Goal: Transaction & Acquisition: Purchase product/service

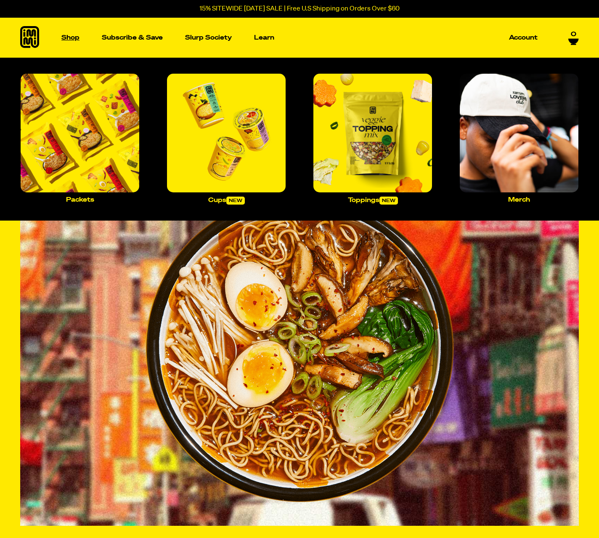
click at [68, 39] on p "Shop" at bounding box center [70, 37] width 18 height 6
click at [210, 154] on img "Main navigation" at bounding box center [226, 133] width 119 height 119
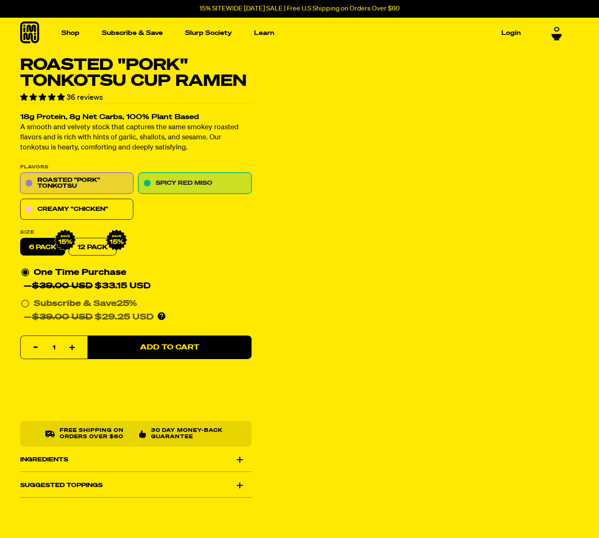
click at [184, 184] on link "Spicy Red Miso" at bounding box center [194, 183] width 113 height 21
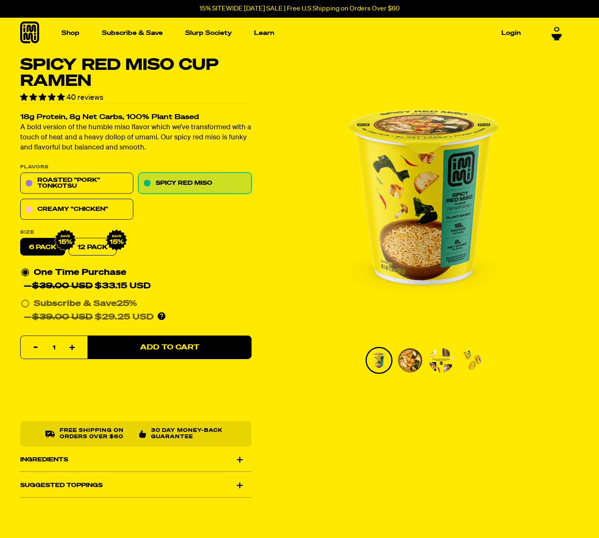
click at [409, 365] on img "Go to slide 2" at bounding box center [410, 360] width 24 height 24
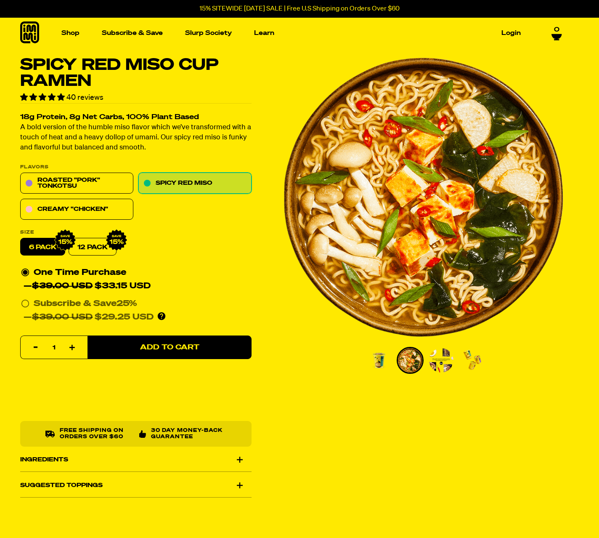
drag, startPoint x: 429, startPoint y: 361, endPoint x: 437, endPoint y: 361, distance: 8.4
click at [429, 361] on img "Go to slide 3" at bounding box center [441, 360] width 24 height 24
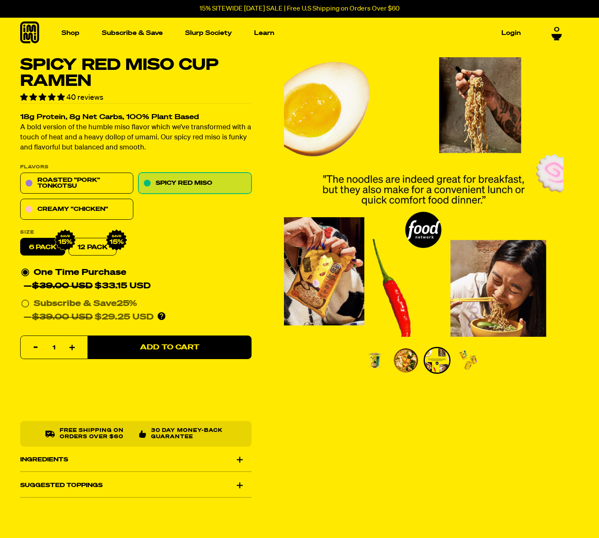
click at [463, 360] on img "Go to slide 4" at bounding box center [468, 360] width 24 height 24
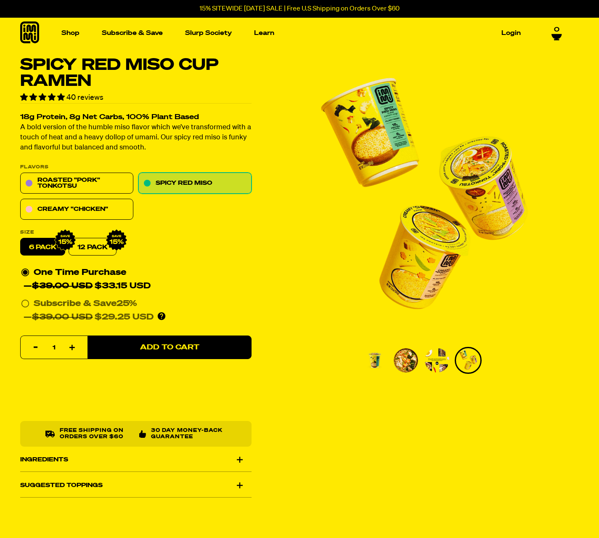
click at [378, 364] on img "Go to slide 1" at bounding box center [375, 360] width 24 height 24
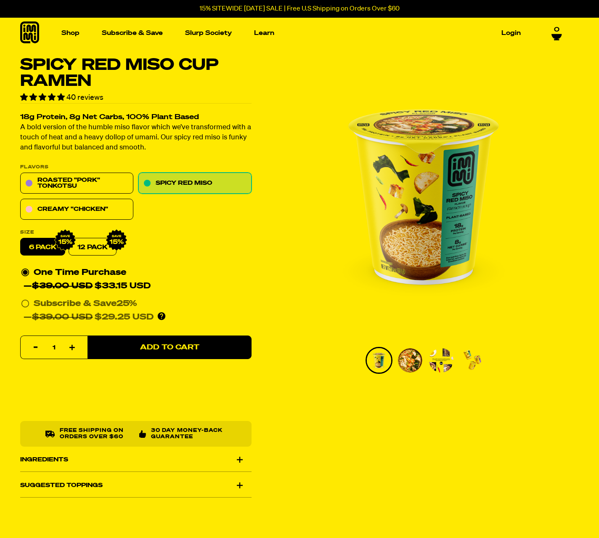
click at [406, 359] on img "Go to slide 2" at bounding box center [410, 360] width 24 height 24
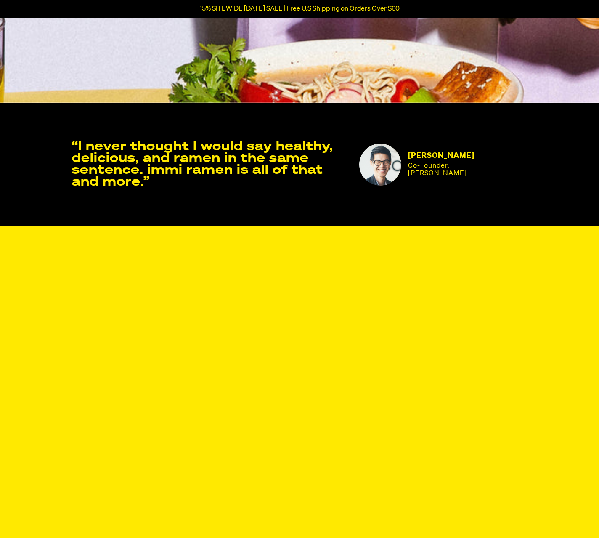
scroll to position [1816, 0]
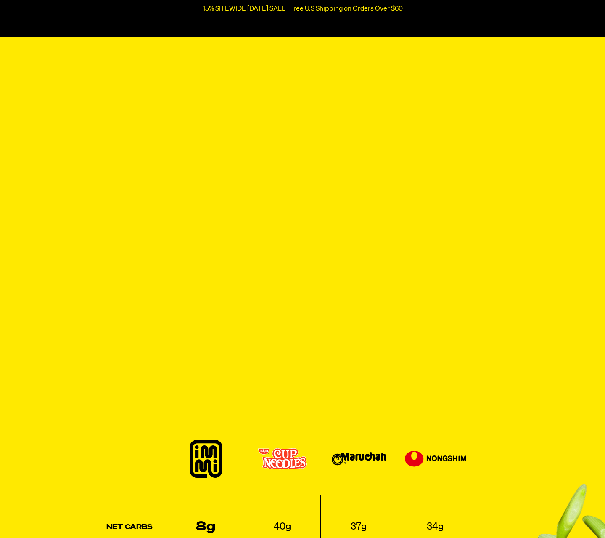
click at [513, 284] on div "Close dialog ENTER TO WIN A One Year Supply of Ramen By submitting your email a…" at bounding box center [302, 269] width 605 height 538
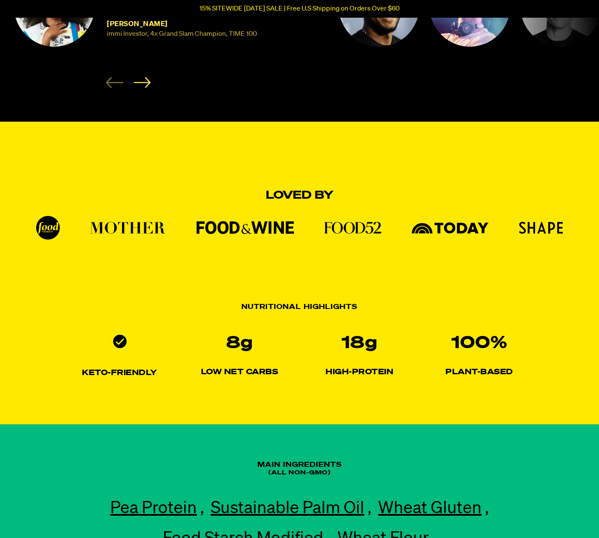
scroll to position [421, 0]
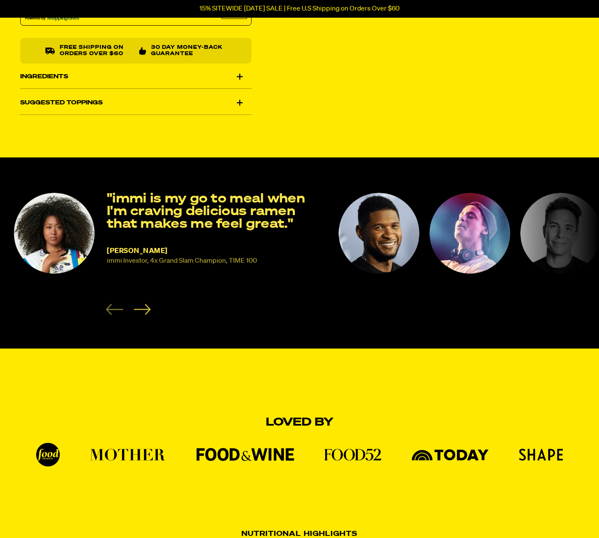
click at [138, 307] on icon "Next slide" at bounding box center [141, 309] width 17 height 11
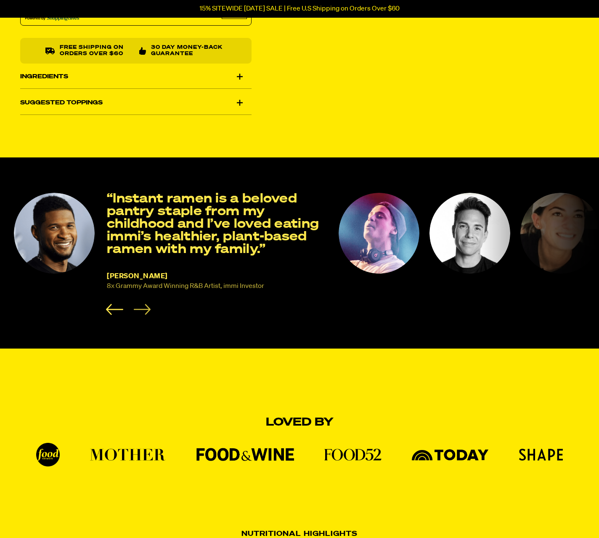
click at [138, 307] on icon "Next slide" at bounding box center [141, 309] width 17 height 11
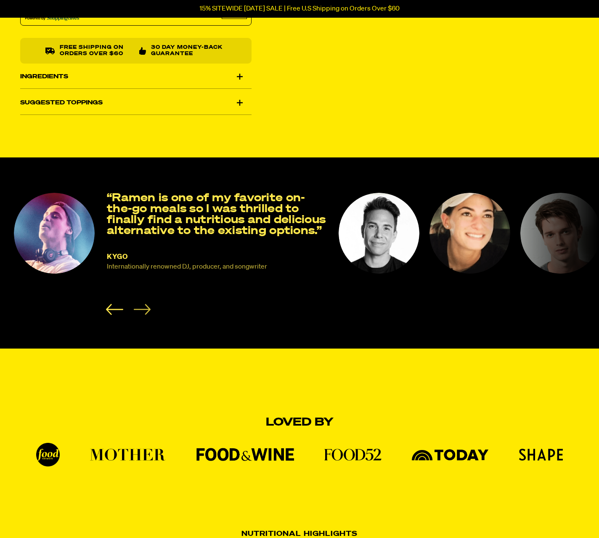
click at [138, 307] on icon "Next slide" at bounding box center [141, 309] width 17 height 11
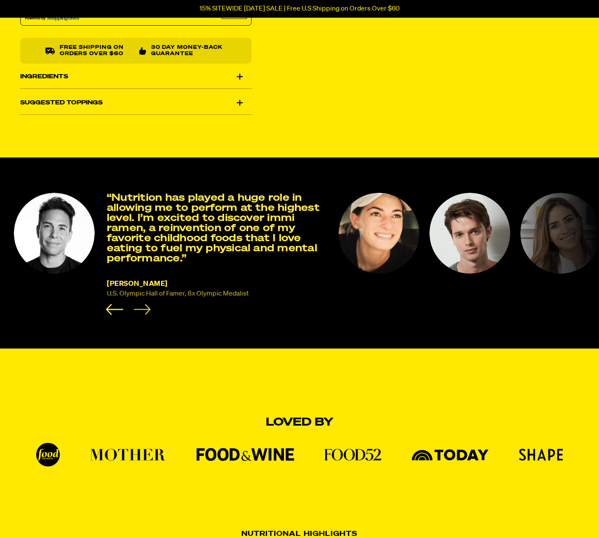
click at [138, 307] on icon "Next slide" at bounding box center [141, 309] width 17 height 11
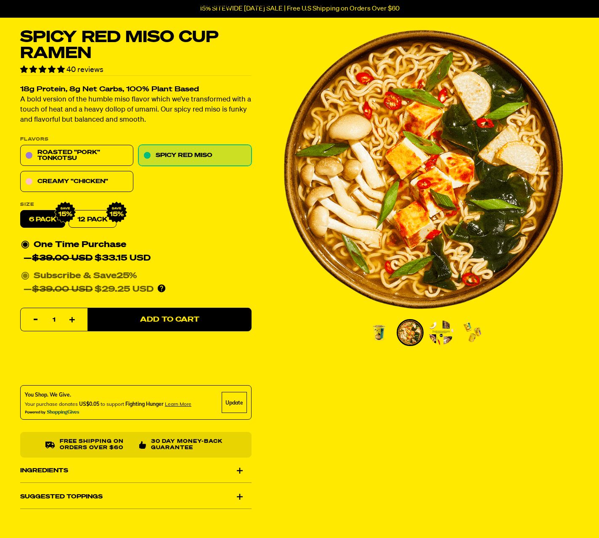
scroll to position [0, 0]
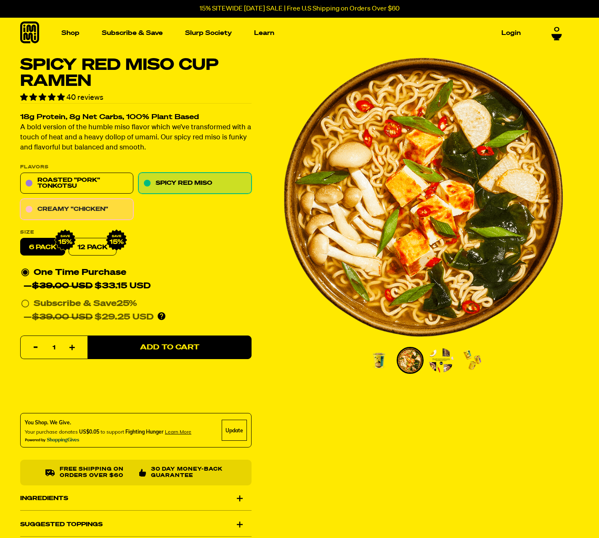
click at [77, 215] on link "Creamy "Chicken"" at bounding box center [76, 209] width 113 height 21
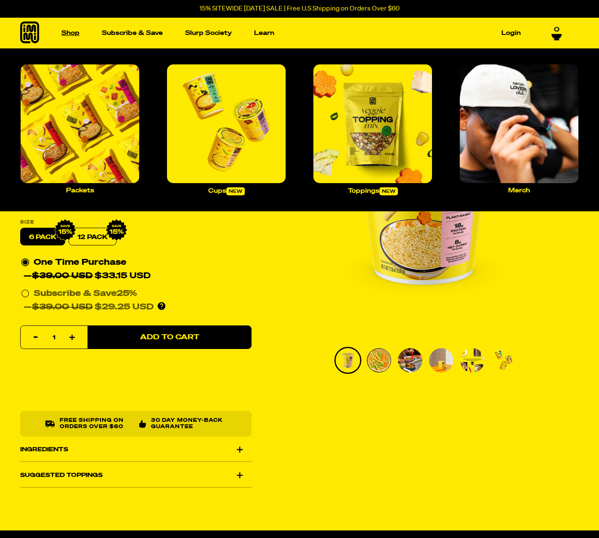
click at [64, 32] on link "Shop" at bounding box center [70, 33] width 25 height 13
click at [105, 136] on img "Main navigation" at bounding box center [80, 123] width 119 height 119
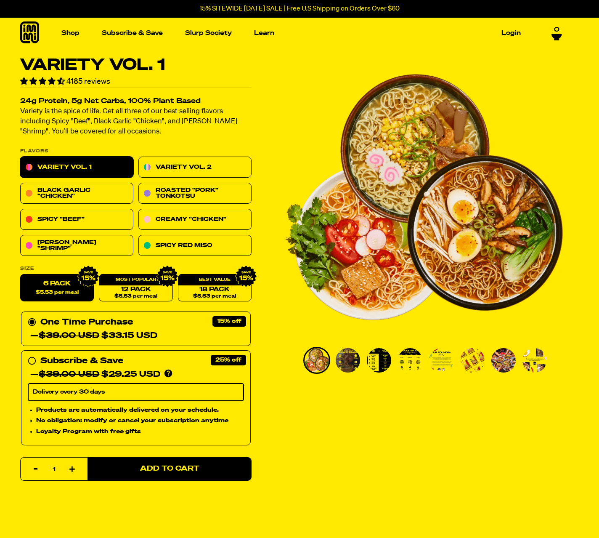
scroll to position [28, 0]
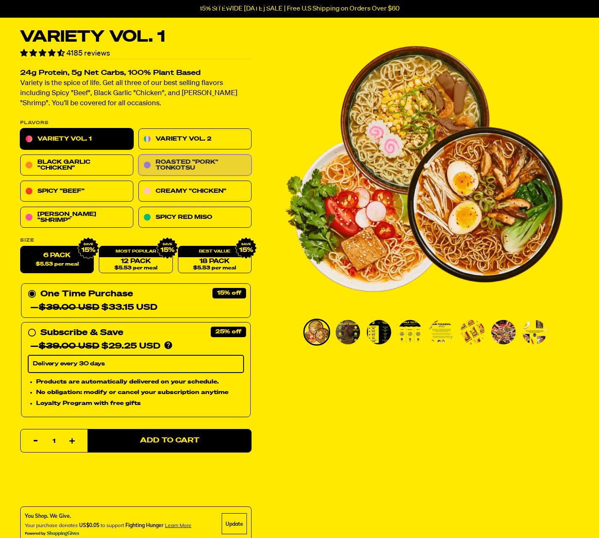
click at [209, 167] on link "Roasted "Pork" Tonkotsu" at bounding box center [194, 165] width 113 height 21
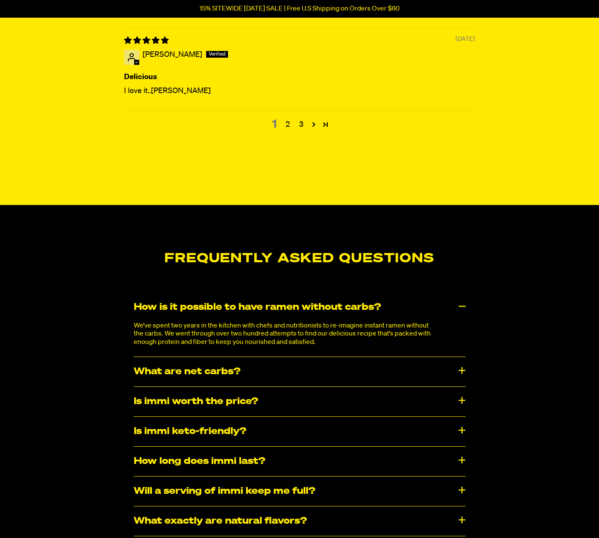
scroll to position [4027, 0]
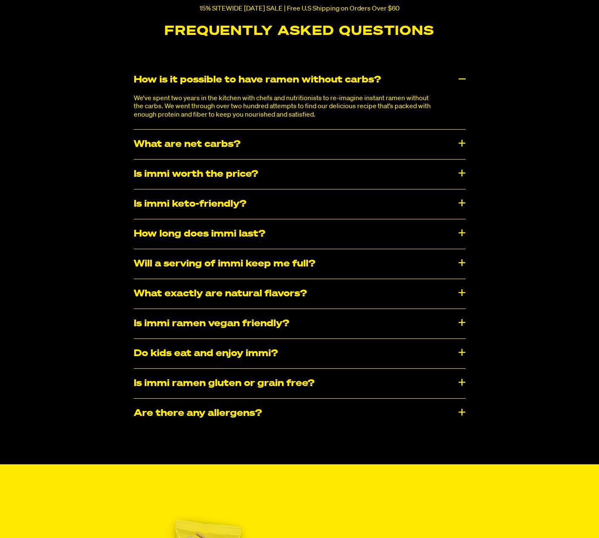
click at [257, 405] on div "​​Are there any allergens?" at bounding box center [300, 412] width 332 height 29
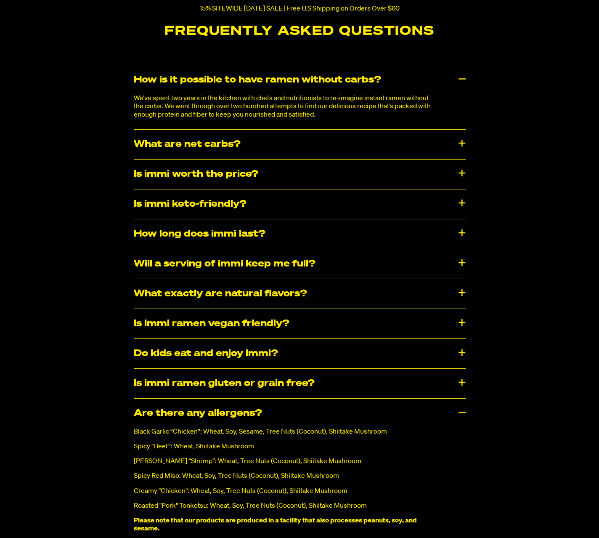
click at [275, 378] on div "Is immi ramen gluten or grain free?" at bounding box center [300, 382] width 332 height 29
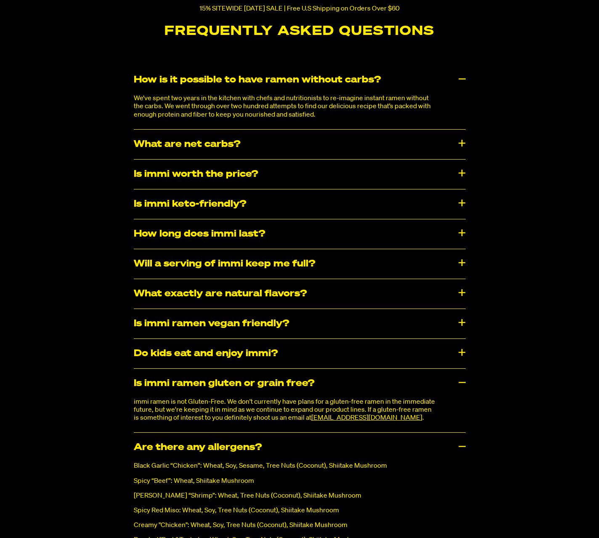
click at [279, 347] on div "Do kids eat and enjoy immi?" at bounding box center [300, 353] width 332 height 29
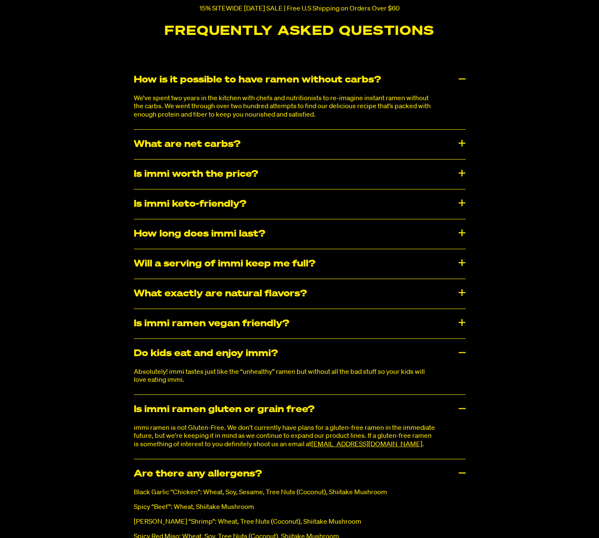
click at [271, 331] on div "Is immi ramen vegan friendly?" at bounding box center [300, 323] width 332 height 29
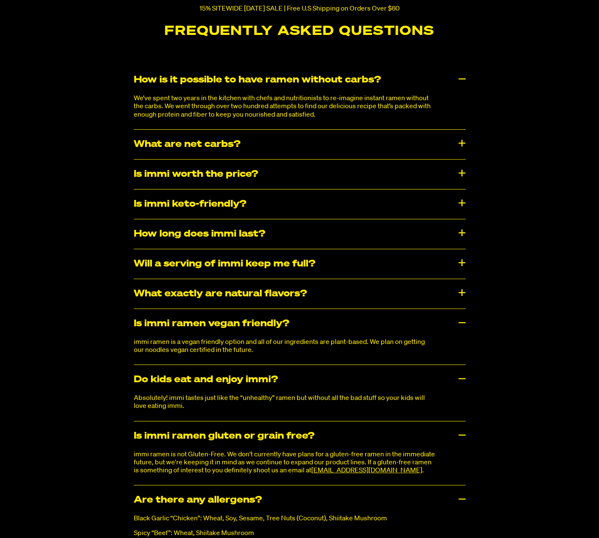
click at [274, 297] on div "What exactly are natural flavors?" at bounding box center [300, 293] width 332 height 29
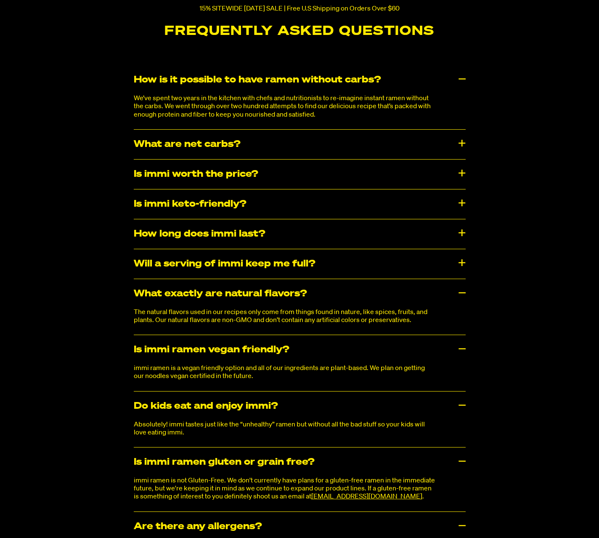
click at [272, 260] on div "Will a serving of immi keep me full?" at bounding box center [300, 263] width 332 height 29
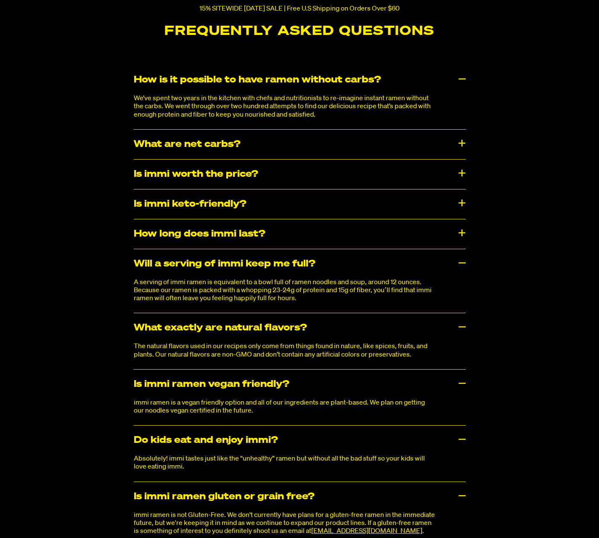
click at [255, 220] on div "How long does immi last?" at bounding box center [300, 233] width 332 height 29
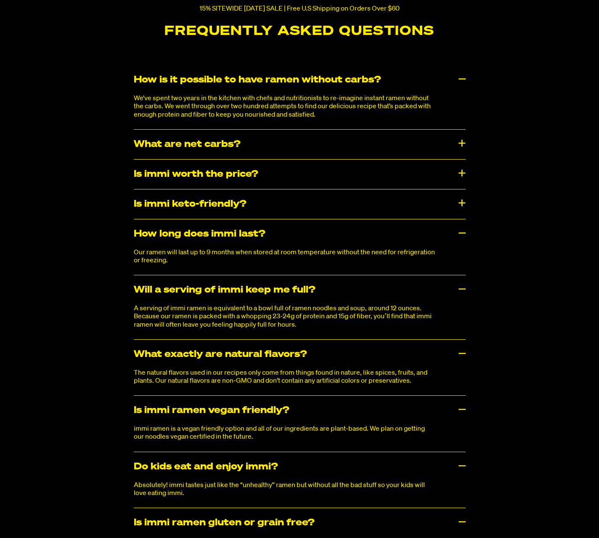
click at [252, 194] on div "Is immi keto-friendly?" at bounding box center [300, 203] width 332 height 29
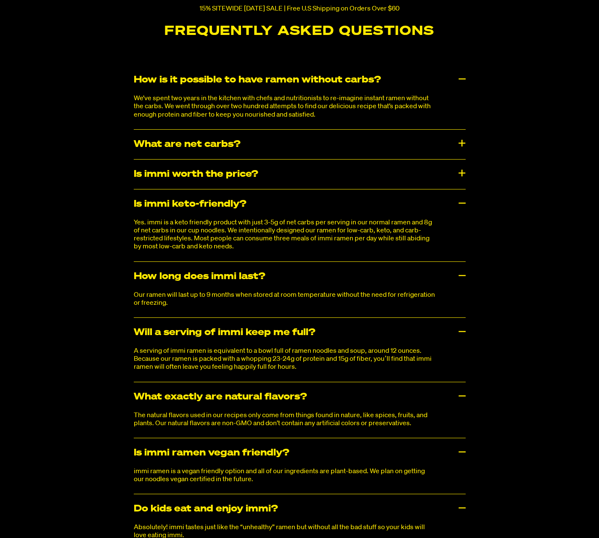
click at [252, 171] on div "Is immi worth the price?" at bounding box center [300, 173] width 332 height 29
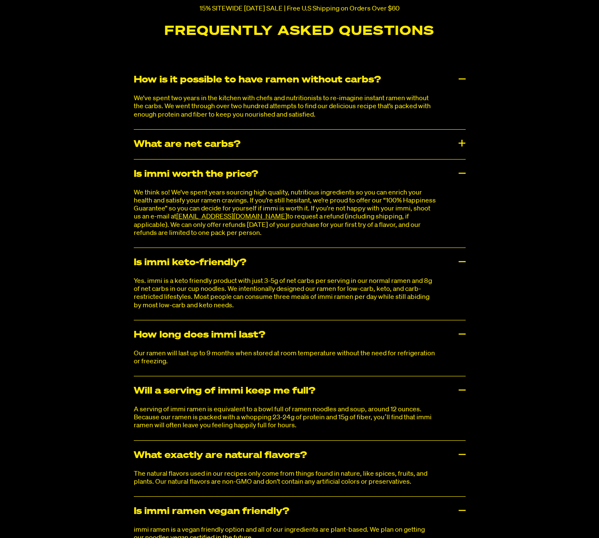
click at [257, 138] on div "What are net carbs?" at bounding box center [300, 144] width 332 height 29
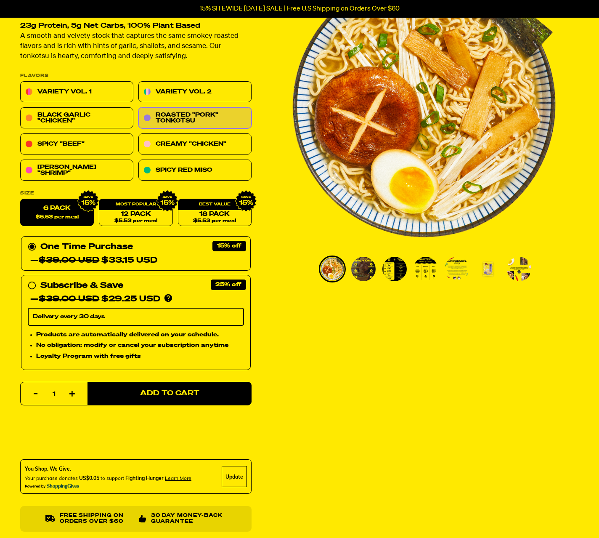
scroll to position [0, 0]
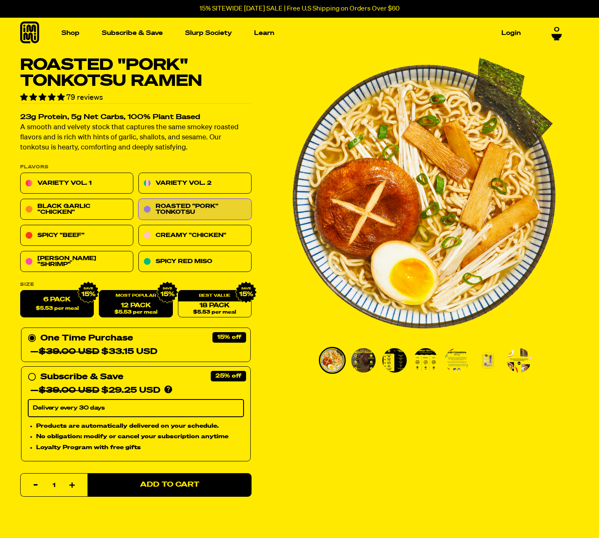
click at [139, 306] on link "12 Pack $5.53 per meal" at bounding box center [136, 303] width 74 height 27
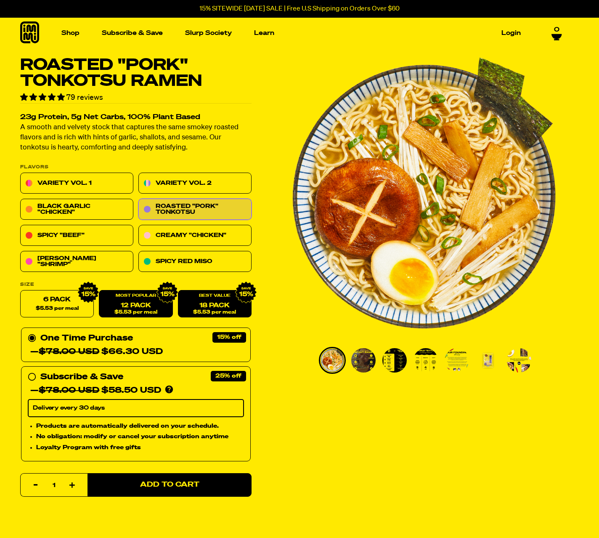
click at [212, 306] on link "18 Pack $5.53 per meal" at bounding box center [215, 303] width 74 height 27
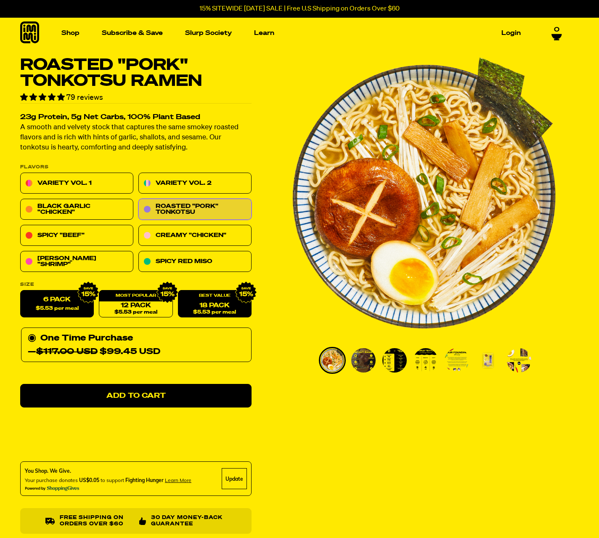
click at [51, 309] on span "$5.53 per meal" at bounding box center [57, 308] width 43 height 5
click at [21, 291] on input "6 pack $5.53 per meal" at bounding box center [20, 290] width 0 height 0
radio input "true"
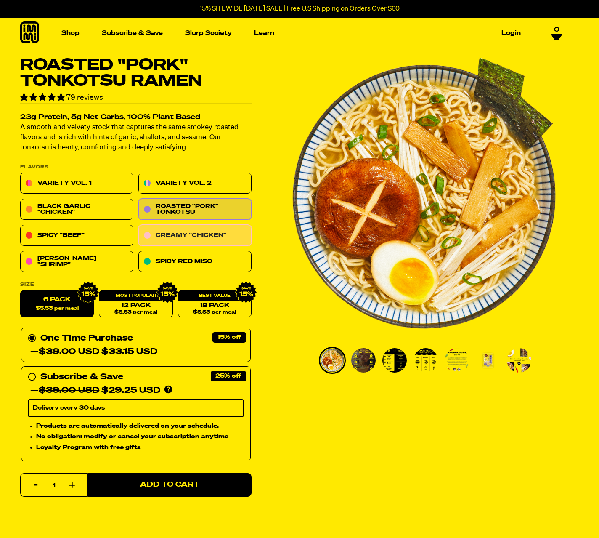
click at [198, 227] on link "Creamy "Chicken"" at bounding box center [194, 235] width 113 height 21
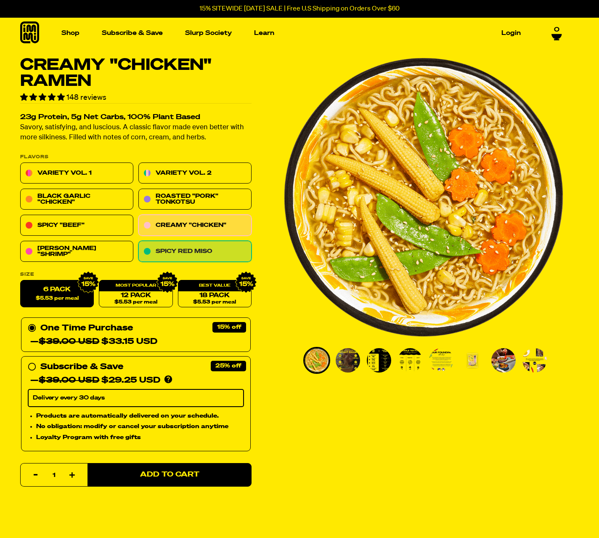
click at [176, 252] on link "Spicy Red Miso" at bounding box center [194, 251] width 113 height 21
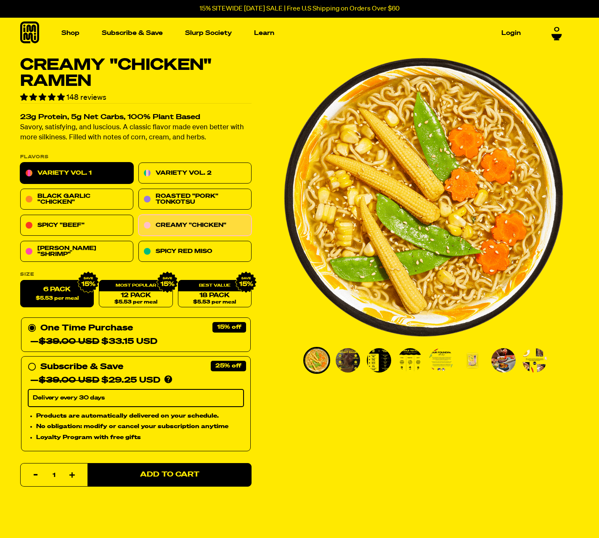
click at [97, 169] on link "Variety Vol. 1" at bounding box center [76, 173] width 113 height 21
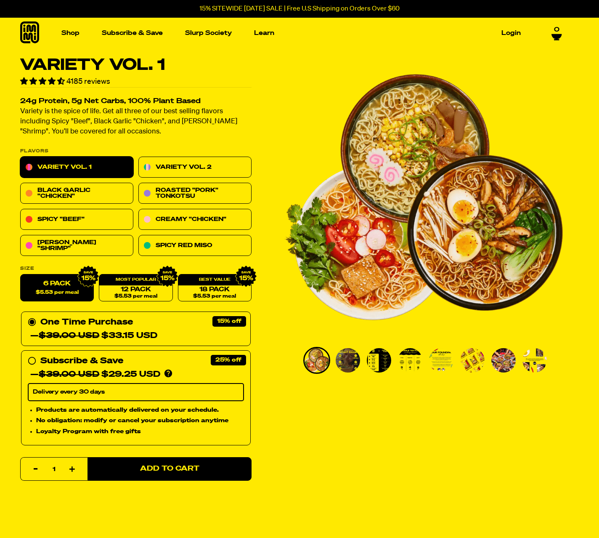
click at [343, 361] on img "Go to slide 2" at bounding box center [348, 360] width 24 height 24
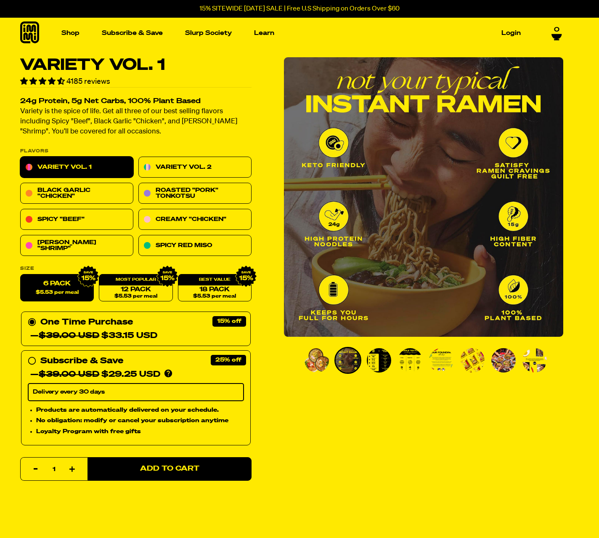
click at [383, 361] on img "Go to slide 3" at bounding box center [379, 360] width 24 height 24
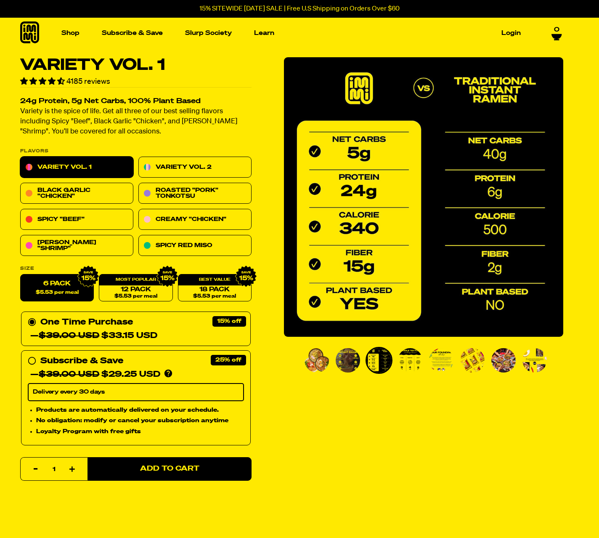
click at [408, 358] on img "Go to slide 4" at bounding box center [410, 360] width 24 height 24
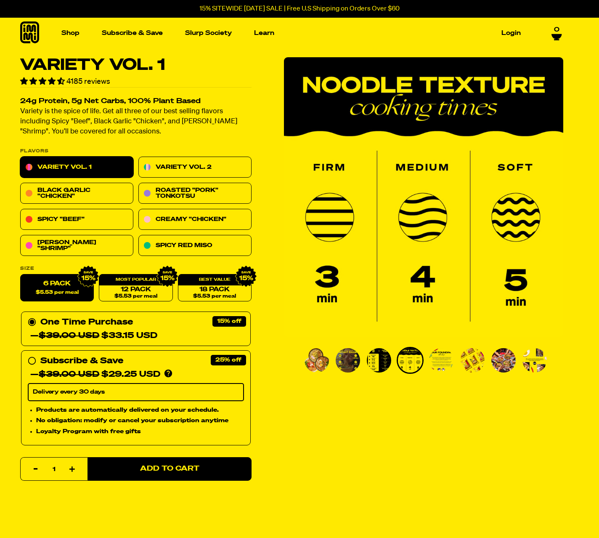
click at [453, 358] on li "Go to slide 5" at bounding box center [441, 360] width 27 height 27
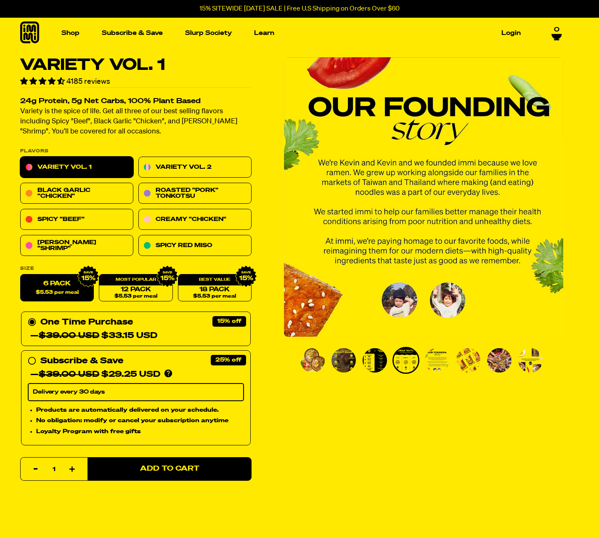
click at [485, 358] on ul "PDP main carousel thumbnails" at bounding box center [423, 360] width 249 height 27
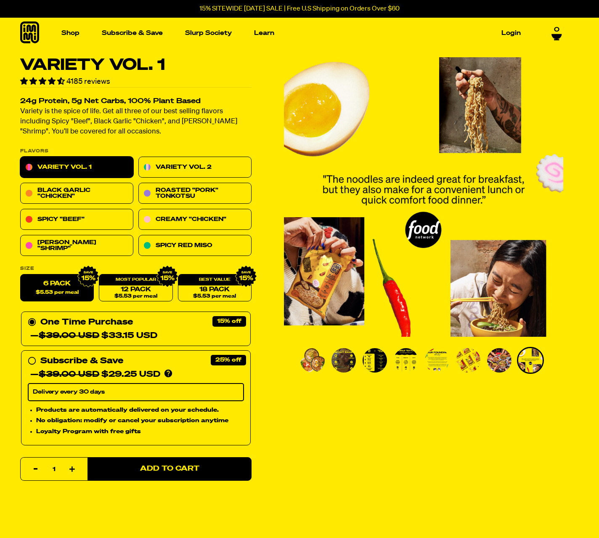
click at [511, 358] on img "Go to slide 7" at bounding box center [499, 360] width 24 height 24
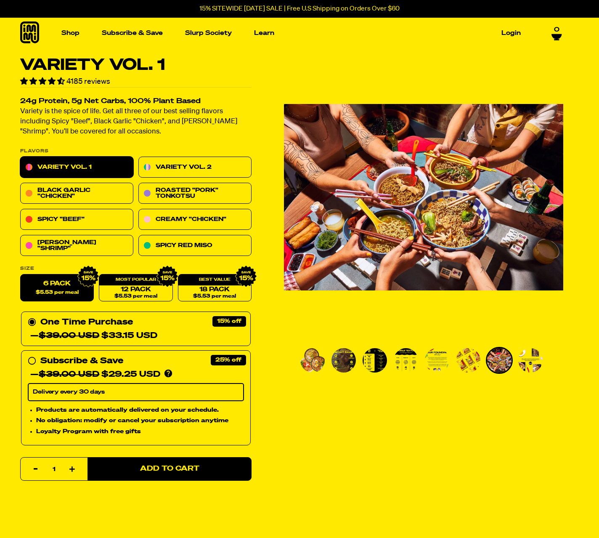
drag, startPoint x: 489, startPoint y: 358, endPoint x: 472, endPoint y: 358, distance: 16.8
click at [488, 358] on img "Go to slide 7" at bounding box center [499, 360] width 24 height 24
click at [469, 358] on img "Go to slide 6" at bounding box center [468, 360] width 24 height 24
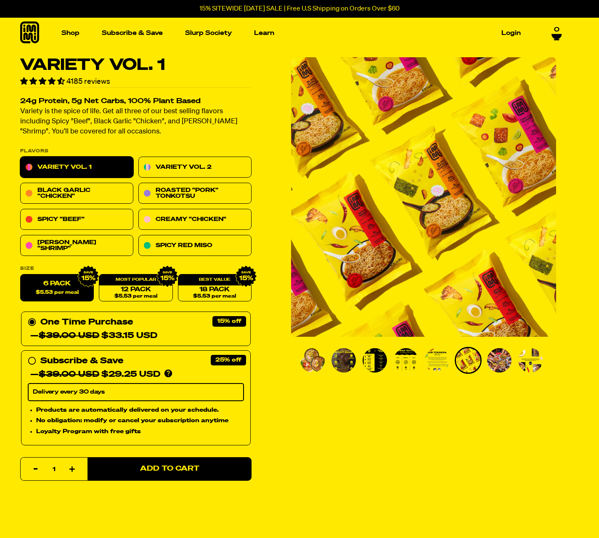
click at [437, 358] on img "Go to slide 5" at bounding box center [437, 360] width 24 height 24
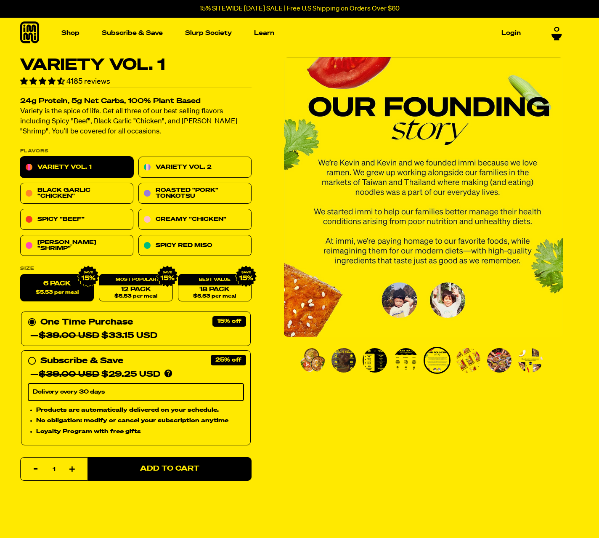
drag, startPoint x: 407, startPoint y: 359, endPoint x: 391, endPoint y: 359, distance: 15.6
click at [406, 359] on img "Go to slide 4" at bounding box center [406, 360] width 24 height 24
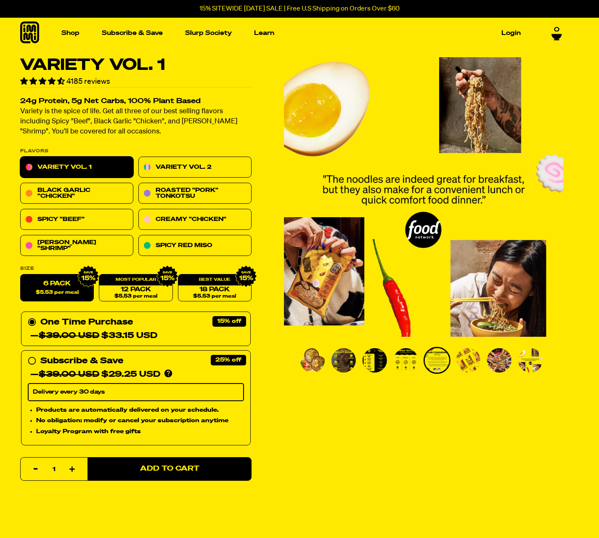
click at [363, 360] on img "Go to slide 3" at bounding box center [375, 360] width 24 height 24
click at [330, 360] on ul "PDP main carousel thumbnails" at bounding box center [423, 360] width 249 height 27
click at [310, 360] on img "Go to slide 1" at bounding box center [312, 360] width 24 height 24
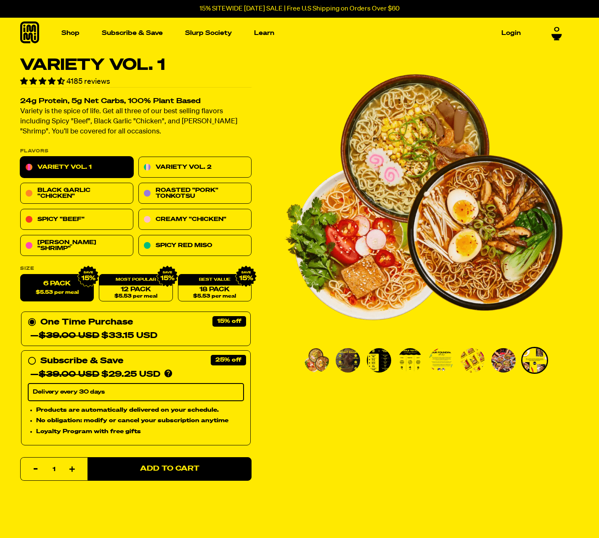
click at [356, 360] on img "Go to slide 2" at bounding box center [348, 360] width 24 height 24
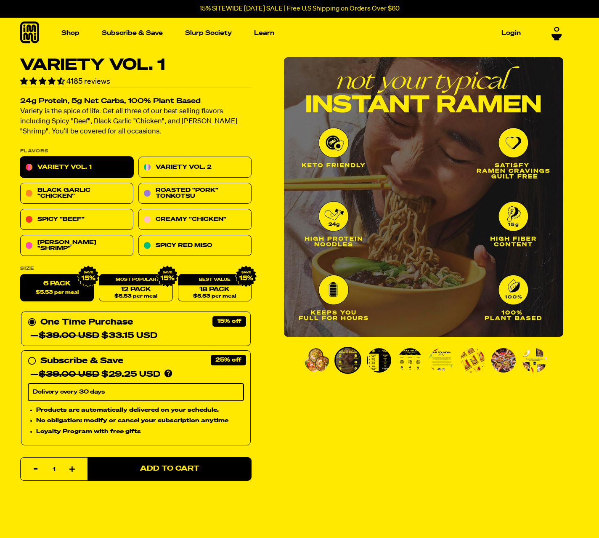
click at [373, 360] on img "Go to slide 3" at bounding box center [379, 360] width 24 height 24
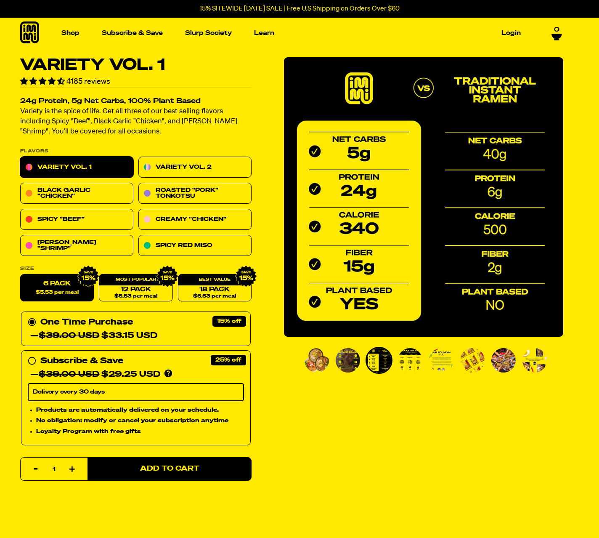
click at [410, 360] on img "Go to slide 4" at bounding box center [410, 360] width 24 height 24
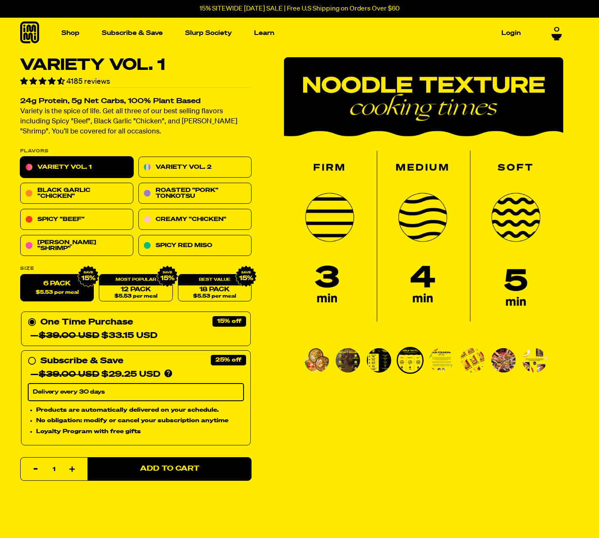
click at [449, 361] on img "Go to slide 5" at bounding box center [441, 360] width 24 height 24
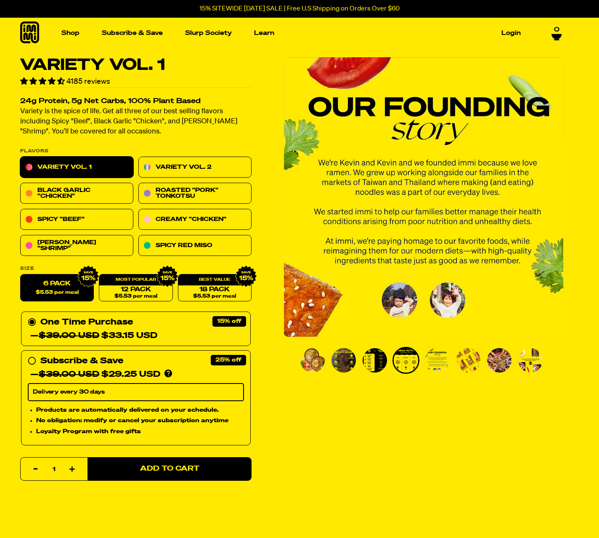
drag, startPoint x: 493, startPoint y: 361, endPoint x: 504, endPoint y: 361, distance: 10.5
click at [492, 361] on img "Go to slide 7" at bounding box center [499, 360] width 24 height 24
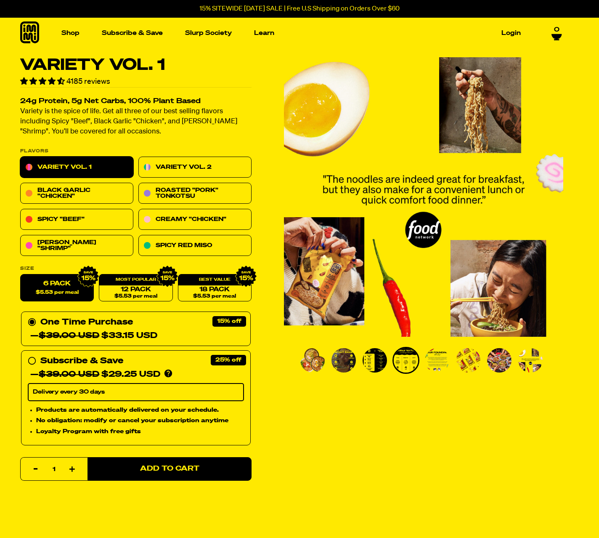
click at [512, 361] on li "Go to slide 7" at bounding box center [499, 360] width 27 height 27
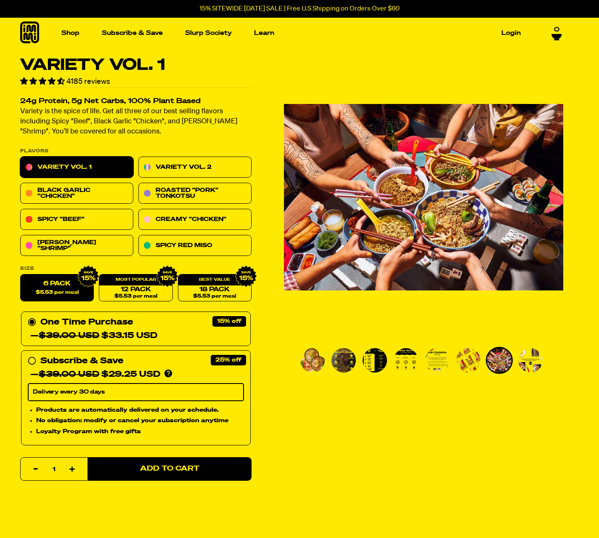
click at [527, 361] on img "Go to slide 8" at bounding box center [530, 360] width 24 height 24
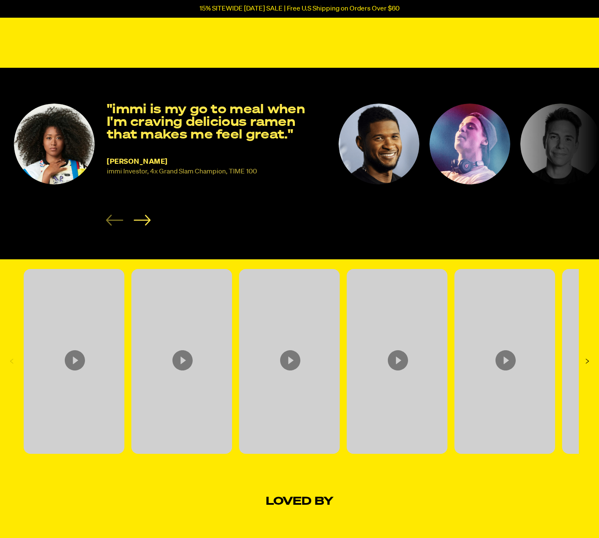
scroll to position [1518, 0]
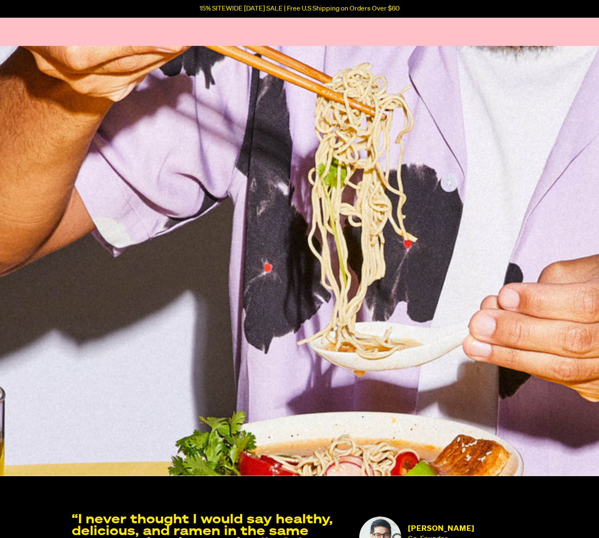
scroll to position [1362, 0]
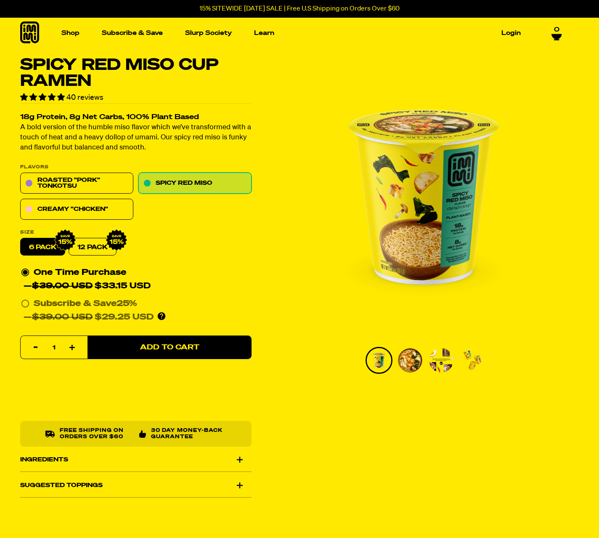
click at [31, 34] on icon at bounding box center [29, 32] width 19 height 22
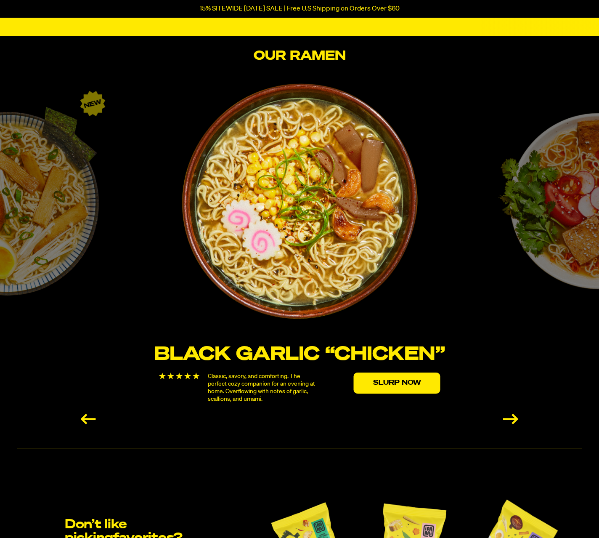
scroll to position [1292, 0]
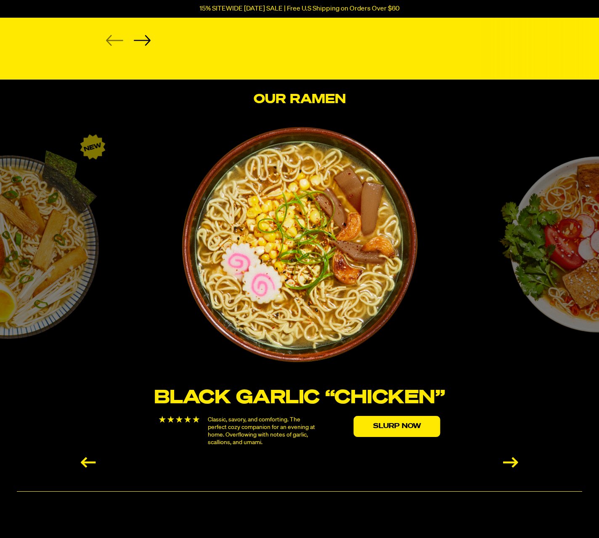
click at [504, 457] on div "Next slide" at bounding box center [510, 462] width 15 height 11
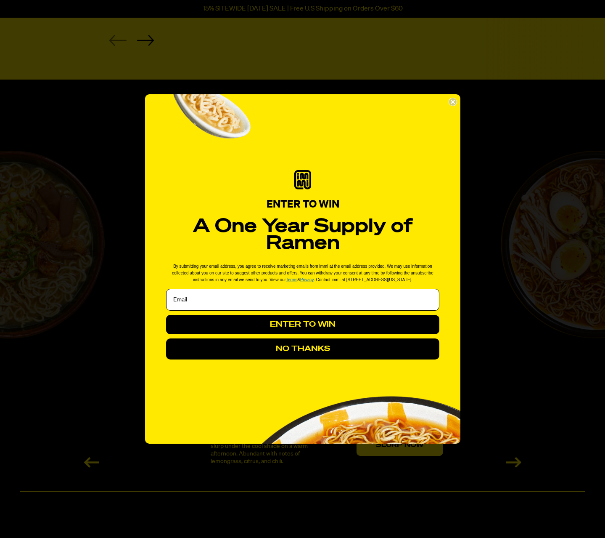
click at [361, 274] on span "By submitting your email address, you agree to receive marketing emails from im…" at bounding box center [303, 273] width 262 height 18
click at [494, 233] on div "Close dialog ENTER TO WIN A One Year Supply of Ramen By submitting your email a…" at bounding box center [302, 269] width 605 height 538
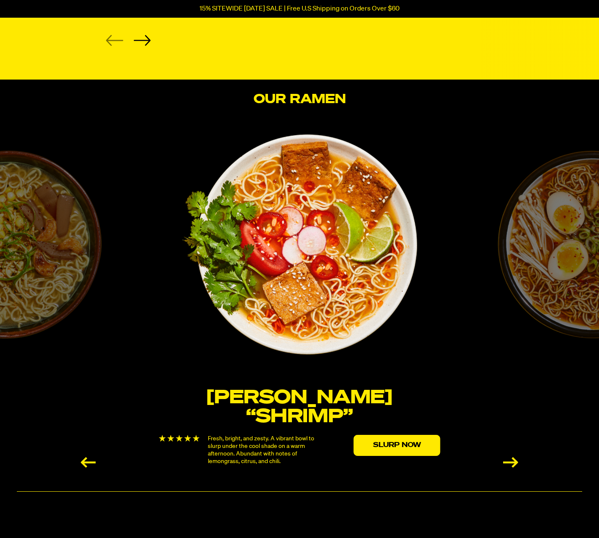
click at [379, 237] on img "2 / 6" at bounding box center [300, 245] width 240 height 240
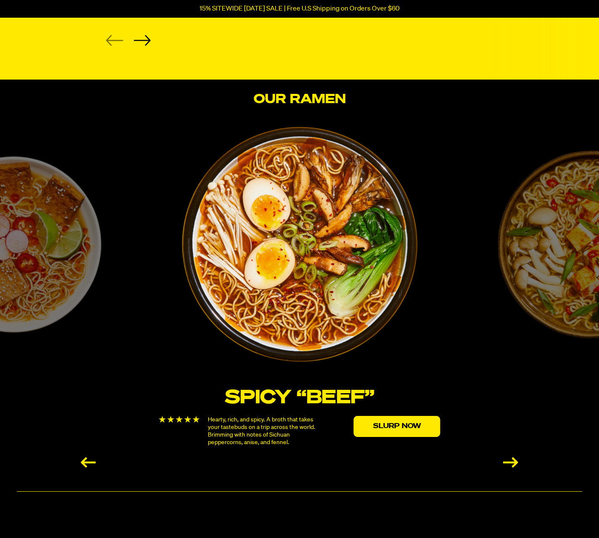
click at [347, 237] on img "3 / 6" at bounding box center [300, 245] width 236 height 236
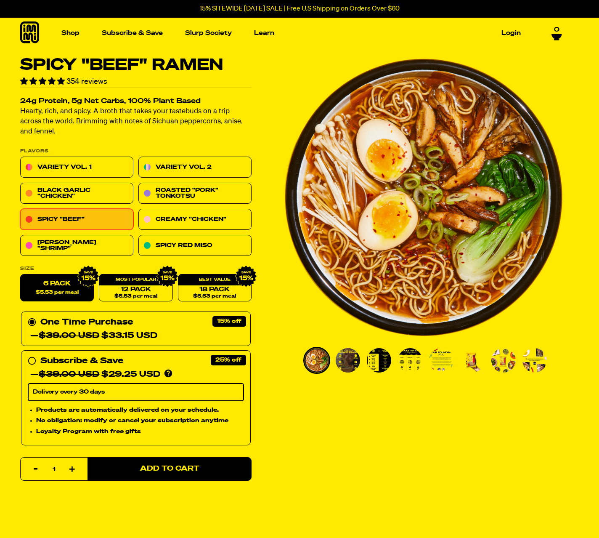
click at [348, 359] on img "Go to slide 2" at bounding box center [348, 360] width 24 height 24
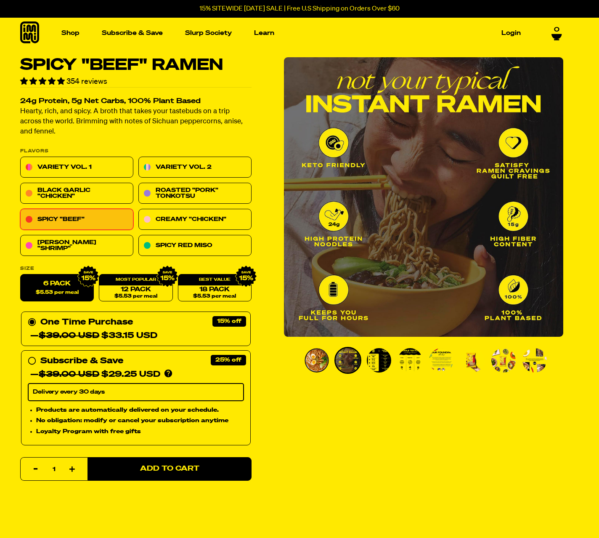
click at [386, 361] on img "Go to slide 3" at bounding box center [379, 360] width 24 height 24
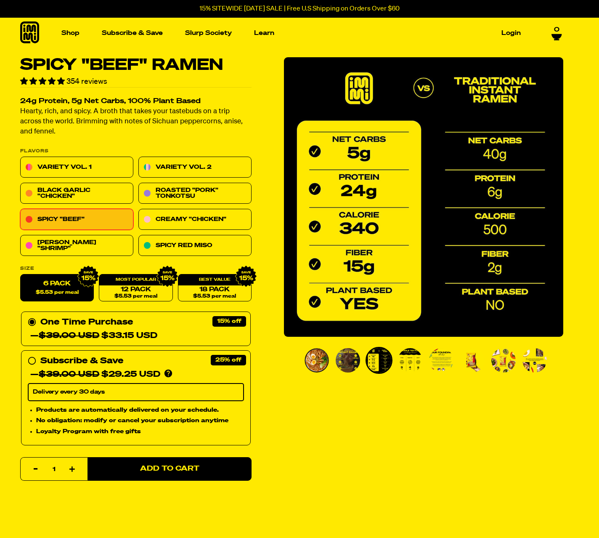
click at [404, 360] on img "Go to slide 4" at bounding box center [410, 360] width 24 height 24
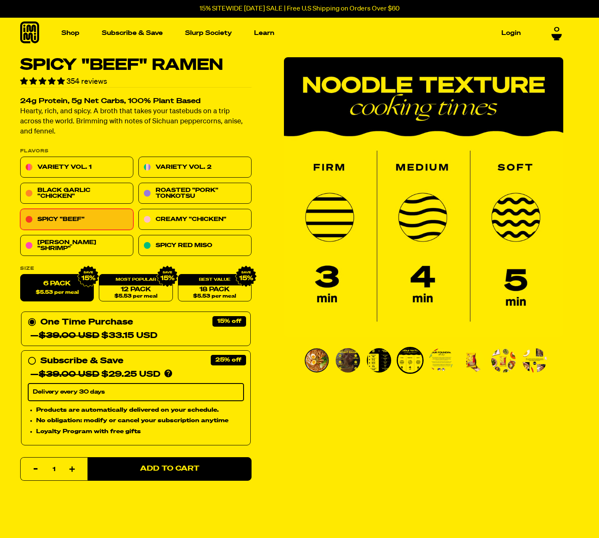
drag, startPoint x: 436, startPoint y: 361, endPoint x: 441, endPoint y: 362, distance: 5.7
click at [436, 361] on img "Go to slide 5" at bounding box center [441, 360] width 24 height 24
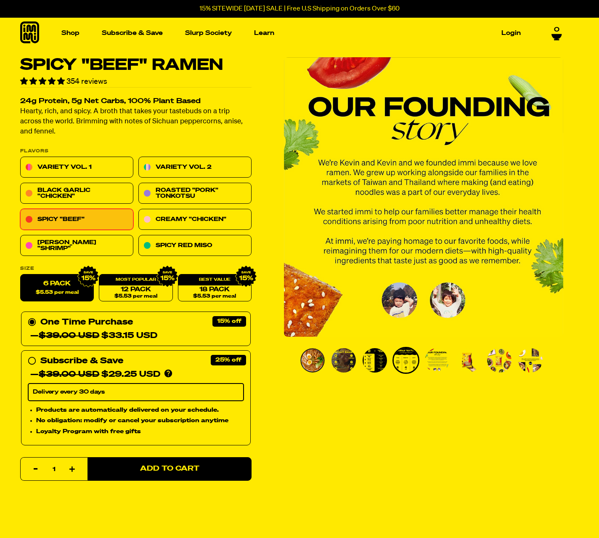
click at [458, 366] on img "Go to slide 6" at bounding box center [468, 360] width 24 height 24
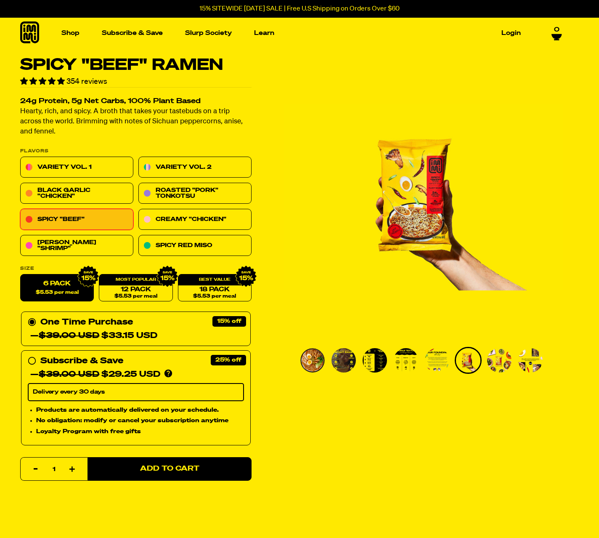
click at [502, 366] on img "Go to slide 7" at bounding box center [499, 360] width 24 height 24
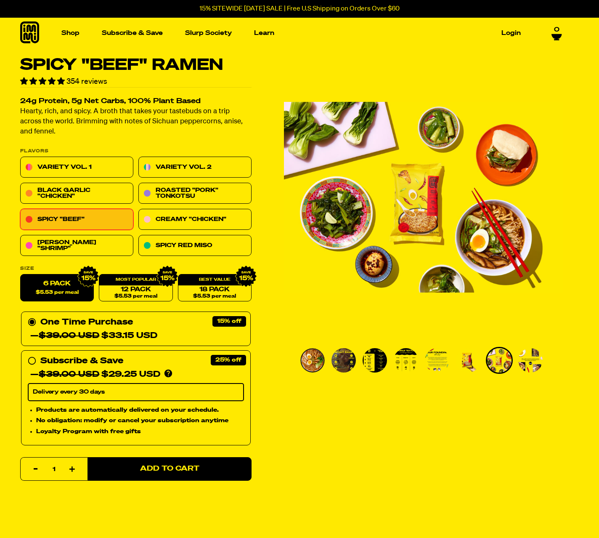
click at [534, 367] on img "Go to slide 8" at bounding box center [530, 360] width 24 height 24
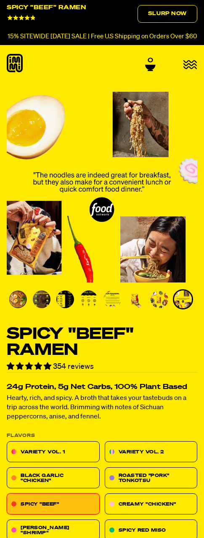
click at [19, 306] on img "Go to slide 1" at bounding box center [18, 299] width 18 height 18
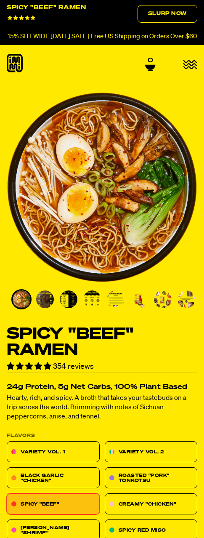
click at [33, 304] on ul "PDP main carousel thumbnails" at bounding box center [105, 299] width 188 height 20
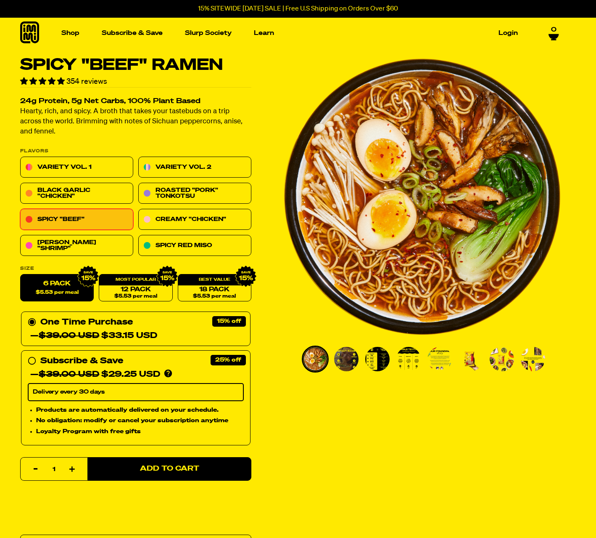
click at [354, 363] on img "Go to slide 2" at bounding box center [346, 359] width 24 height 24
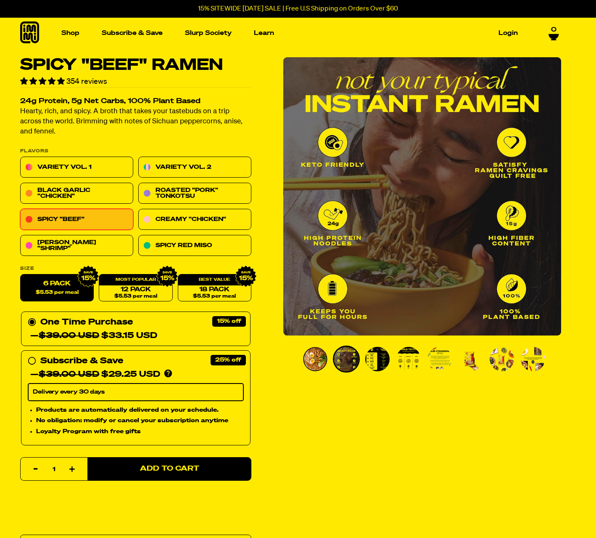
click at [374, 362] on img "Go to slide 3" at bounding box center [378, 359] width 24 height 24
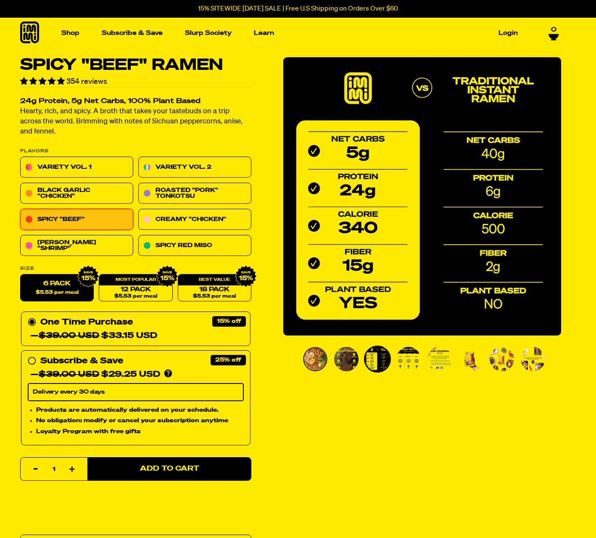
click at [407, 363] on img "Go to slide 4" at bounding box center [409, 359] width 24 height 24
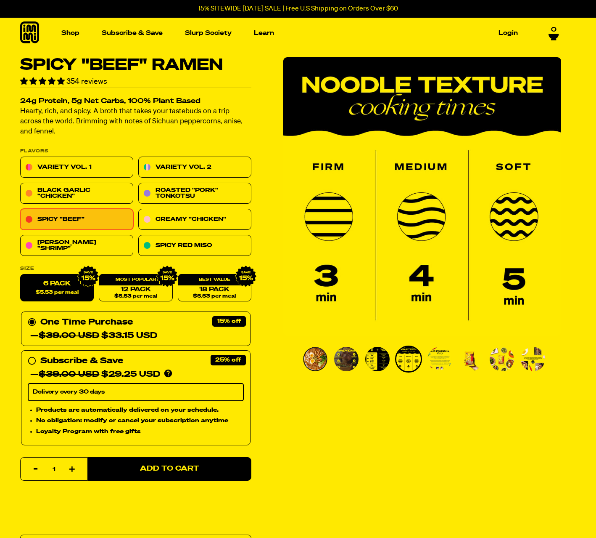
click at [455, 364] on ul "PDP main carousel thumbnails" at bounding box center [426, 358] width 249 height 27
click at [502, 364] on img "Go to slide 7" at bounding box center [502, 359] width 24 height 24
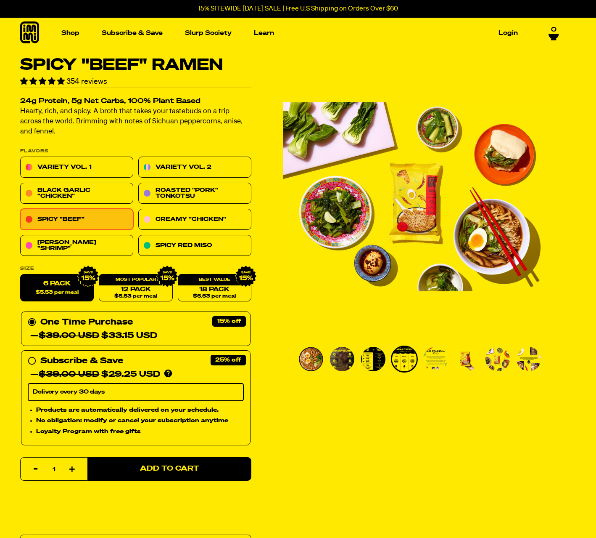
click at [461, 363] on img "Go to slide 6" at bounding box center [467, 359] width 24 height 24
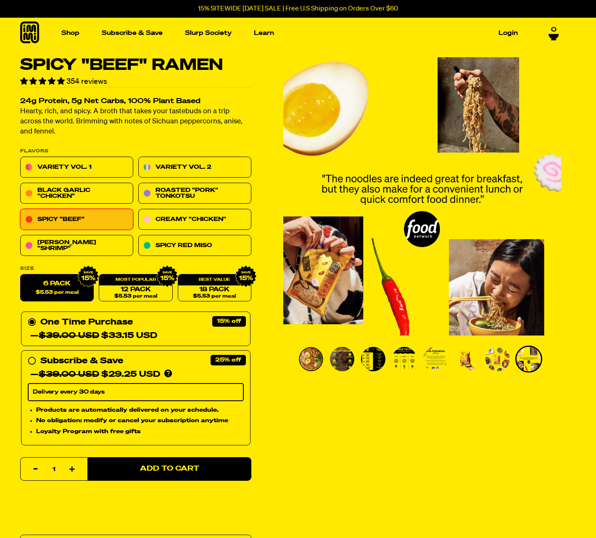
click at [469, 362] on img "Go to slide 6" at bounding box center [467, 359] width 24 height 24
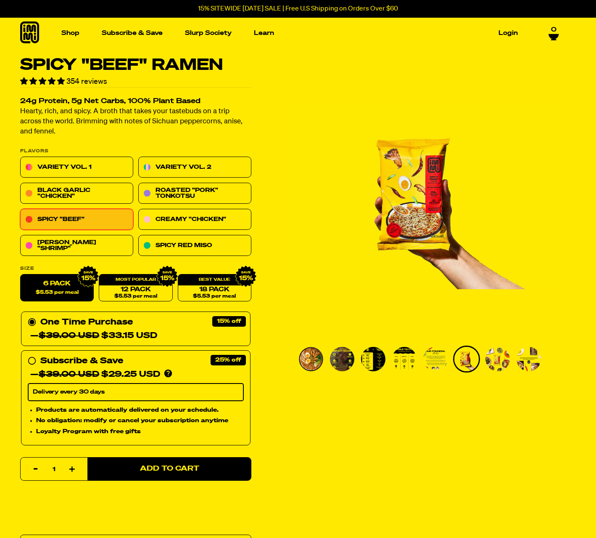
click at [490, 361] on img "Go to slide 7" at bounding box center [498, 359] width 24 height 24
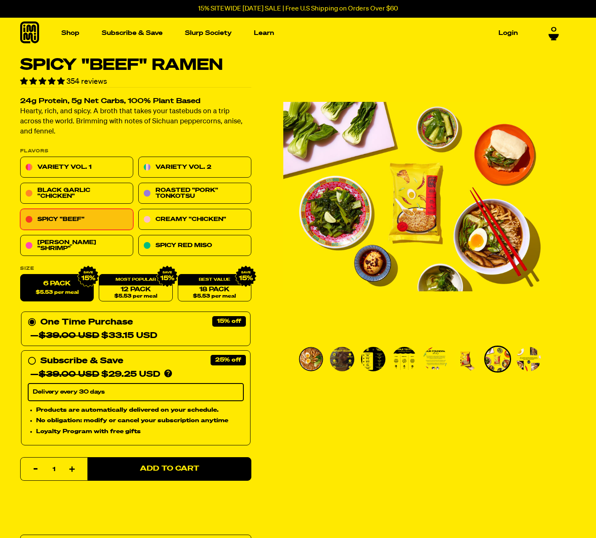
drag, startPoint x: 536, startPoint y: 360, endPoint x: 523, endPoint y: 360, distance: 12.6
click at [536, 360] on img "Go to slide 8" at bounding box center [529, 359] width 24 height 24
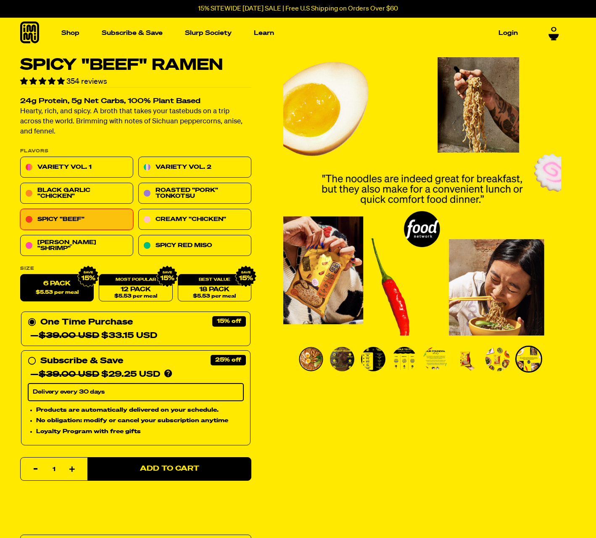
click at [457, 361] on img "Go to slide 6" at bounding box center [467, 359] width 24 height 24
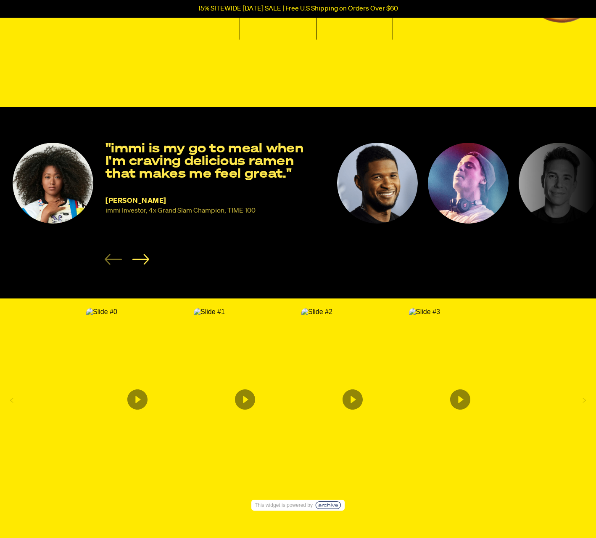
scroll to position [1104, 0]
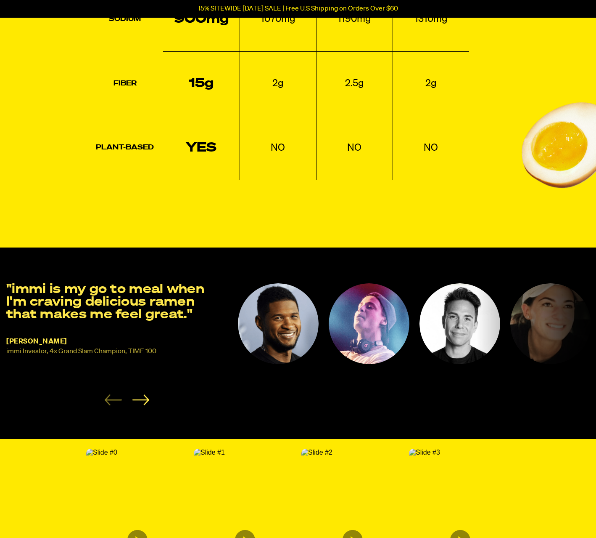
drag, startPoint x: 390, startPoint y: 333, endPoint x: 265, endPoint y: 334, distance: 124.9
click at [264, 334] on img "2 of 8" at bounding box center [278, 323] width 81 height 81
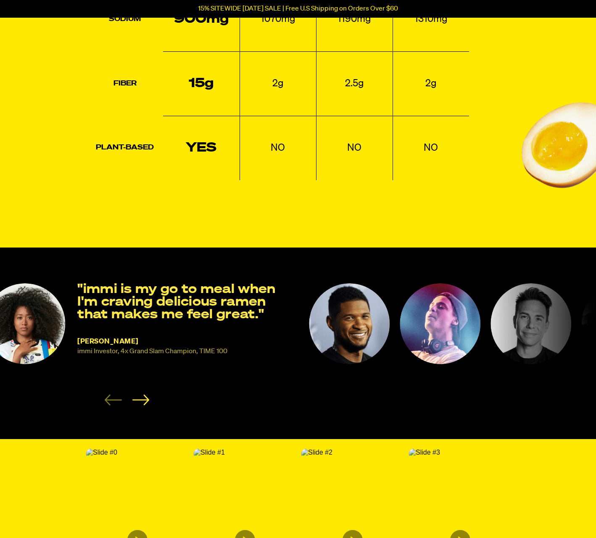
drag, startPoint x: 414, startPoint y: 330, endPoint x: 6, endPoint y: 331, distance: 407.2
click at [400, 331] on img "3 of 8" at bounding box center [440, 323] width 81 height 81
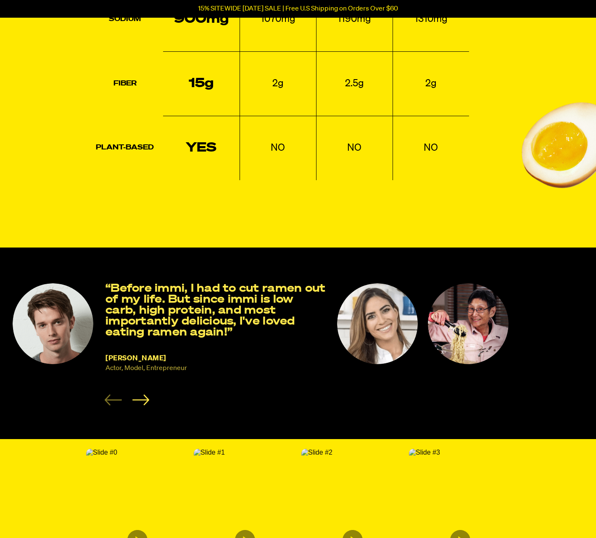
drag, startPoint x: 366, startPoint y: 323, endPoint x: 45, endPoint y: 322, distance: 320.5
click at [337, 322] on img "7 of 8" at bounding box center [377, 323] width 81 height 81
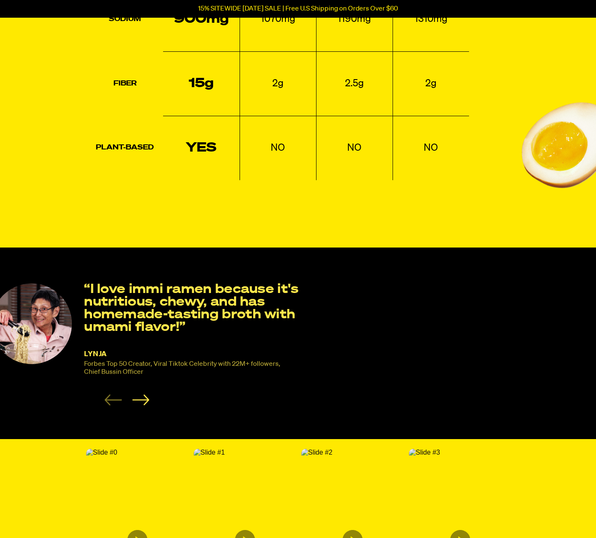
drag, startPoint x: 242, startPoint y: 311, endPoint x: 51, endPoint y: 312, distance: 191.0
click at [84, 312] on p "“I love immi ramen because it's nutritious, chewy, and has homemade-tasting bro…" at bounding box center [194, 308] width 221 height 50
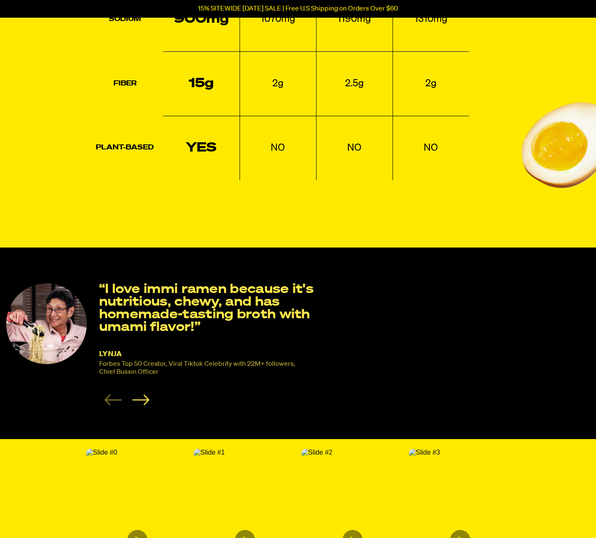
drag, startPoint x: 305, startPoint y: 317, endPoint x: 5, endPoint y: 316, distance: 300.4
click at [6, 316] on blockquote "Lynja Forbes Top 50 Creator, Viral Tiktok Celebrity with 22M+ followers, Chief …" at bounding box center [163, 329] width 315 height 93
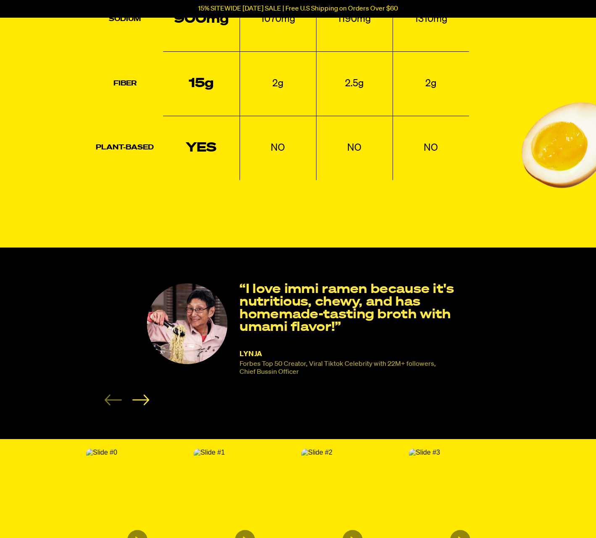
drag, startPoint x: 239, startPoint y: 286, endPoint x: 339, endPoint y: 286, distance: 99.7
click at [339, 286] on p "“I love immi ramen because it's nutritious, chewy, and has homemade-tasting bro…" at bounding box center [350, 308] width 221 height 50
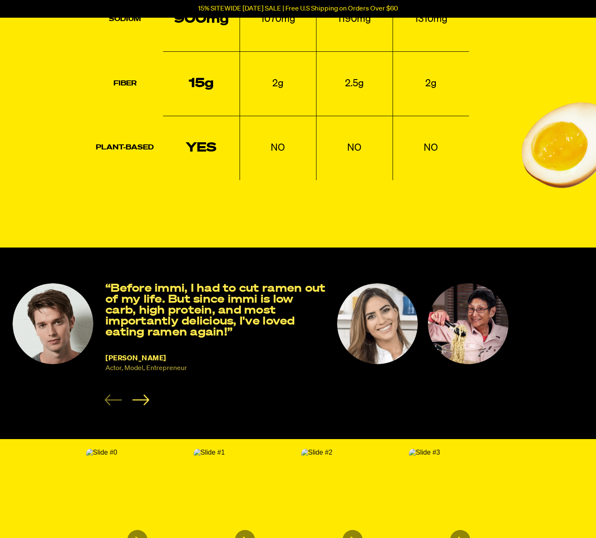
drag, startPoint x: 284, startPoint y: 283, endPoint x: 612, endPoint y: 311, distance: 328.9
drag, startPoint x: 524, startPoint y: 335, endPoint x: 570, endPoint y: 329, distance: 46.2
click at [327, 334] on p "“Before immi, I had to cut ramen out of my life. But since immi is low carb, hi…" at bounding box center [216, 310] width 221 height 55
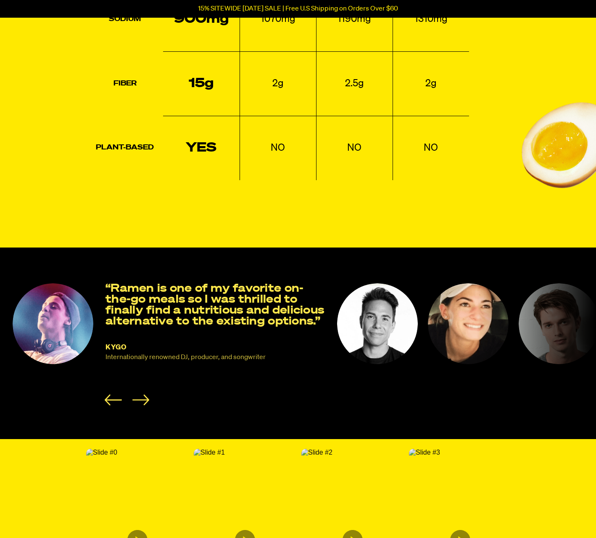
drag, startPoint x: 284, startPoint y: 327, endPoint x: 599, endPoint y: 320, distance: 315.2
click at [327, 327] on p "“Ramen is one of my favorite on-the-go meals so I was thrilled to finally find …" at bounding box center [216, 305] width 221 height 44
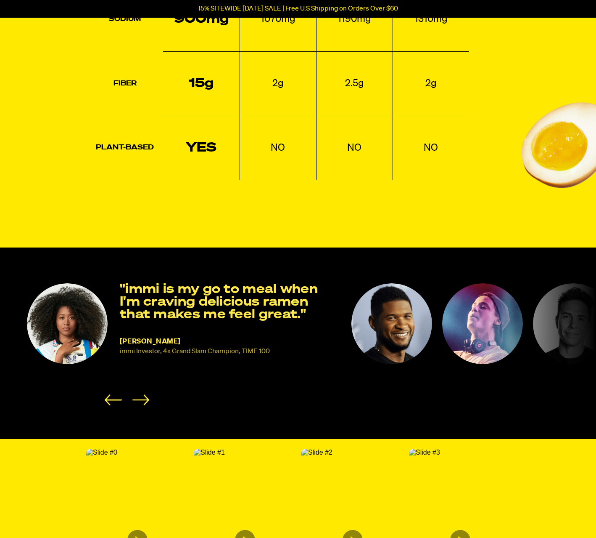
drag, startPoint x: 340, startPoint y: 320, endPoint x: 573, endPoint y: 314, distance: 232.7
click at [530, 316] on ul "NAOMI OSAKA immi Investor, 4x Grand Slam Champion, TIME 100 "immi is my go to m…" at bounding box center [313, 344] width 572 height 122
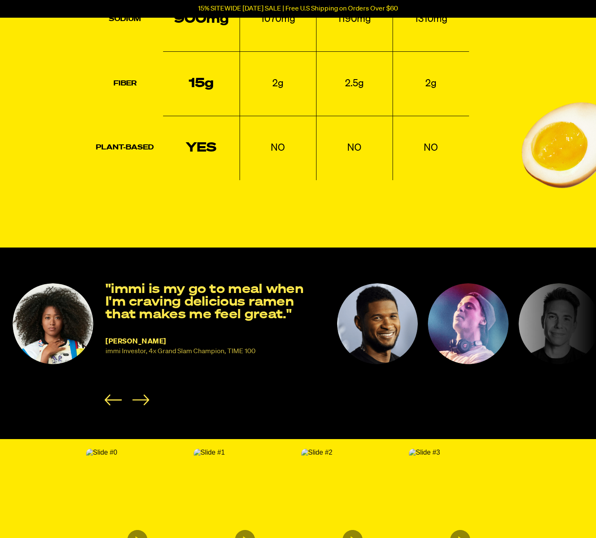
drag, startPoint x: 352, startPoint y: 319, endPoint x: 186, endPoint y: 325, distance: 165.9
click at [337, 325] on img "2 of 8" at bounding box center [377, 323] width 81 height 81
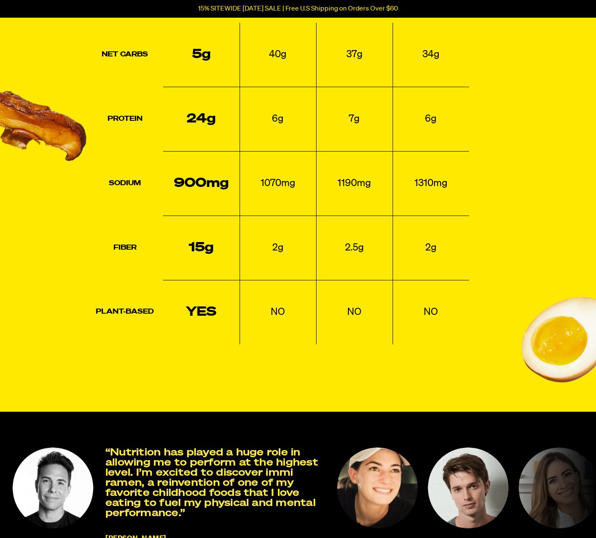
scroll to position [1037, 0]
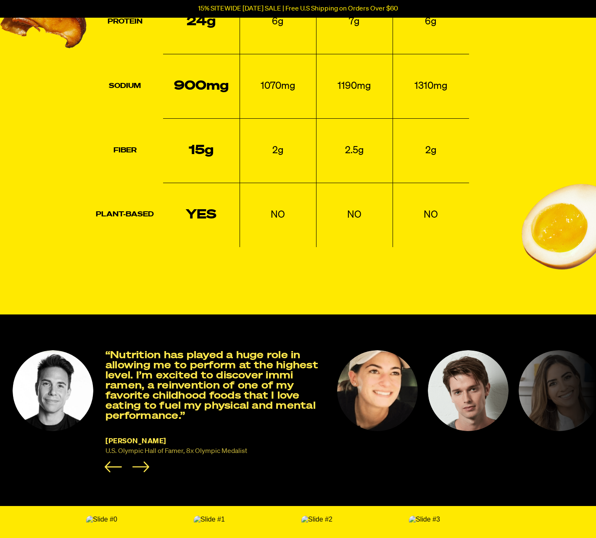
click at [408, 401] on img "5 of 8" at bounding box center [377, 390] width 81 height 81
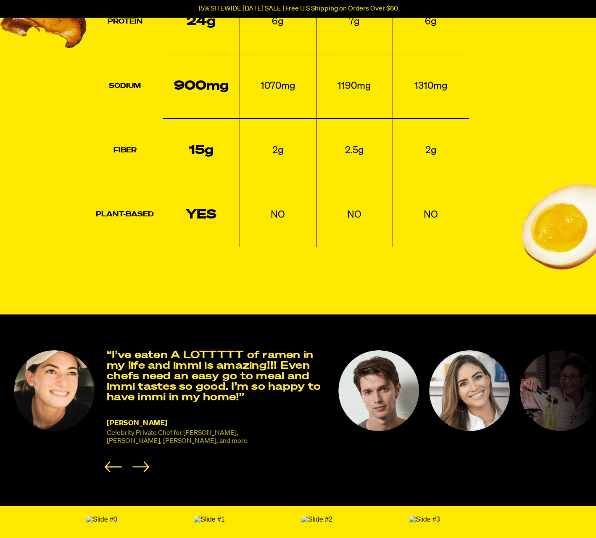
click at [448, 397] on img "7 of 8" at bounding box center [469, 390] width 81 height 81
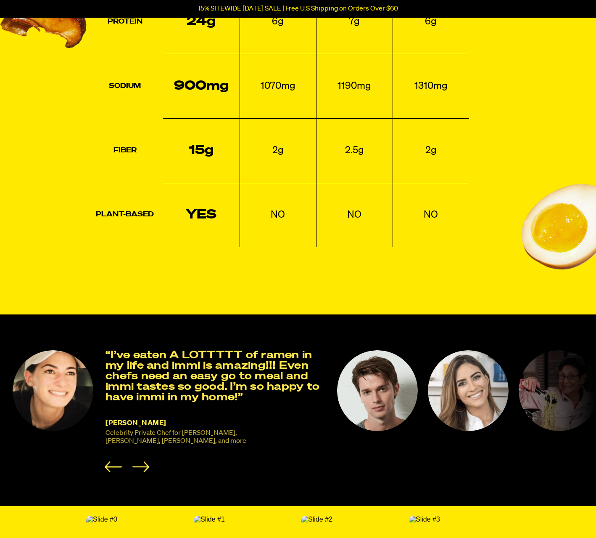
click at [374, 399] on img "6 of 8" at bounding box center [377, 390] width 81 height 81
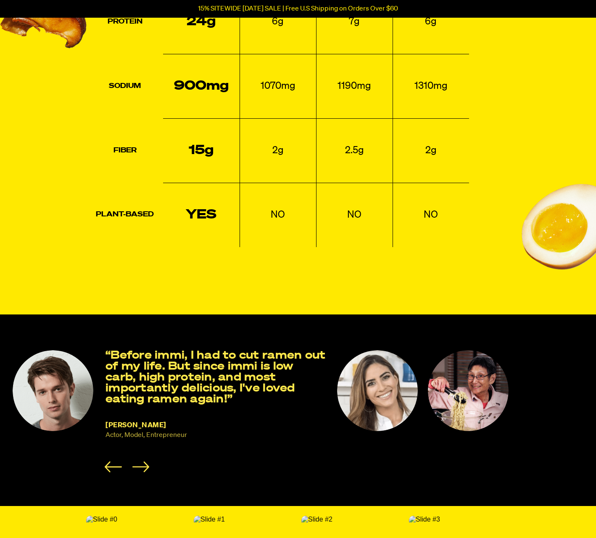
click at [378, 398] on img "7 of 8" at bounding box center [377, 390] width 81 height 81
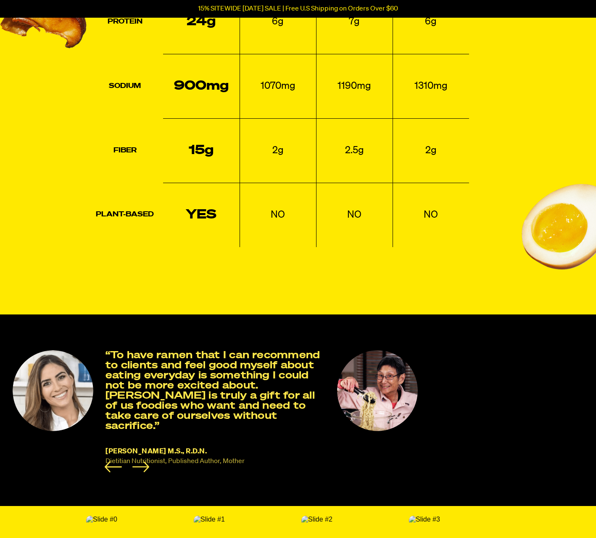
click at [378, 398] on img "8 of 8" at bounding box center [377, 390] width 81 height 81
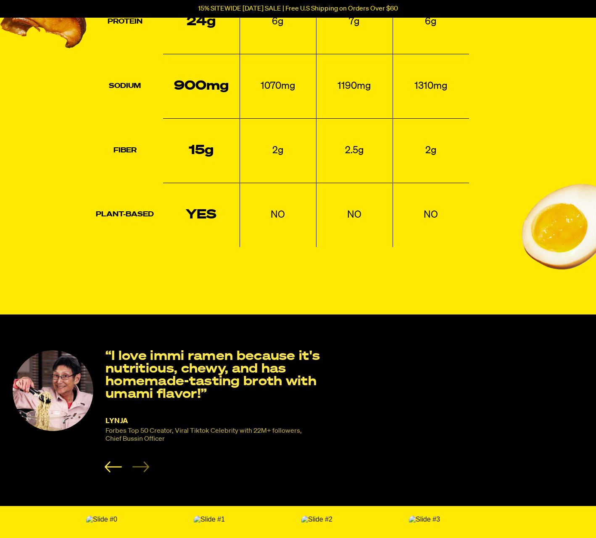
click at [56, 398] on img "8 of 8" at bounding box center [53, 390] width 81 height 81
click at [105, 466] on icon "Previous slide" at bounding box center [113, 466] width 17 height 11
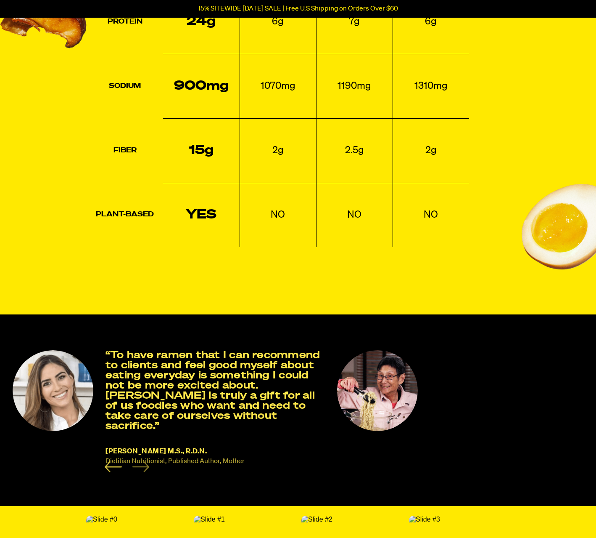
click at [105, 466] on icon "Previous slide" at bounding box center [113, 466] width 17 height 11
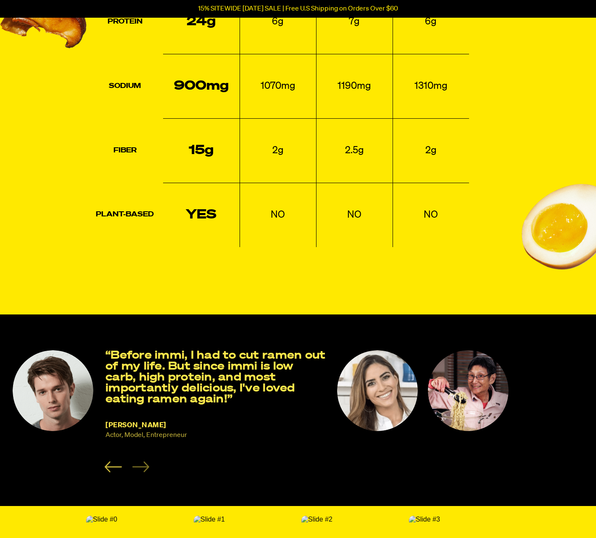
click at [105, 466] on icon "Previous slide" at bounding box center [113, 466] width 17 height 11
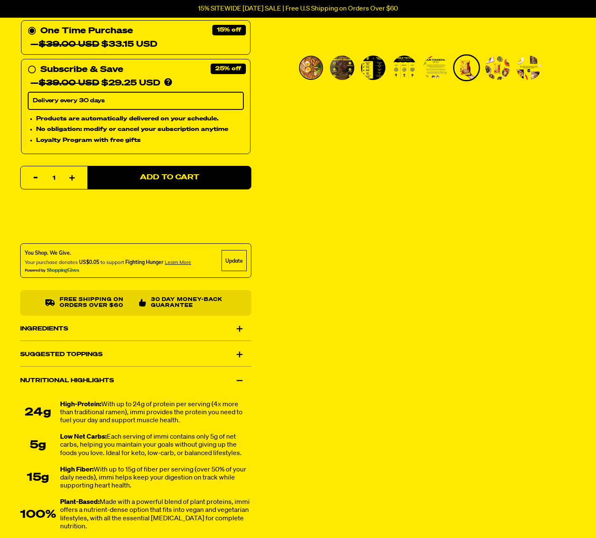
scroll to position [339, 0]
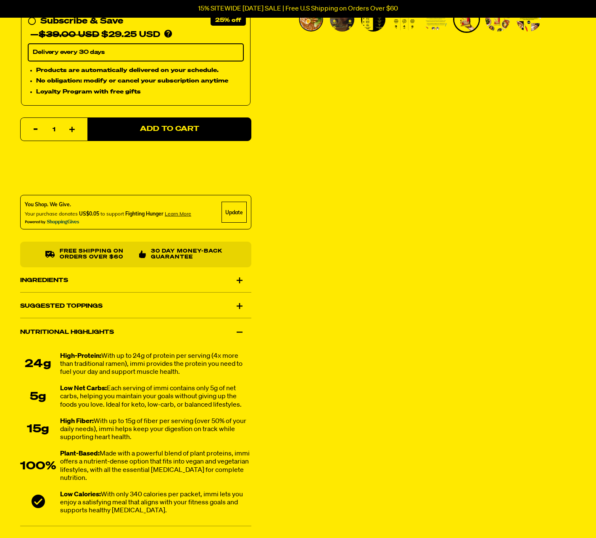
click at [137, 282] on div "Ingredients" at bounding box center [135, 280] width 231 height 24
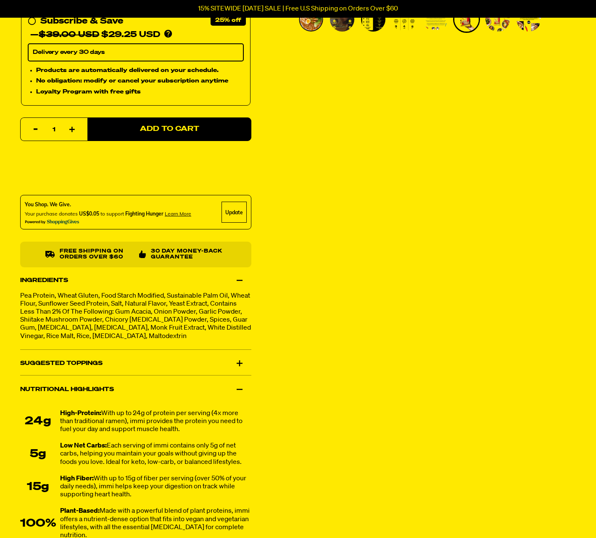
click at [105, 360] on div "Suggested Toppings" at bounding box center [135, 364] width 231 height 24
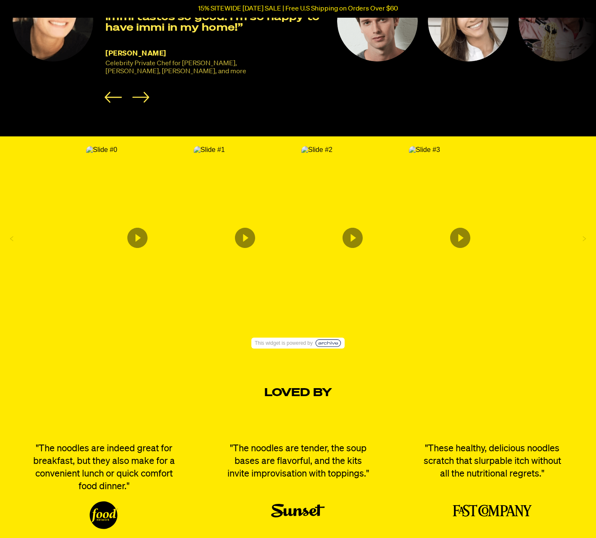
scroll to position [1408, 0]
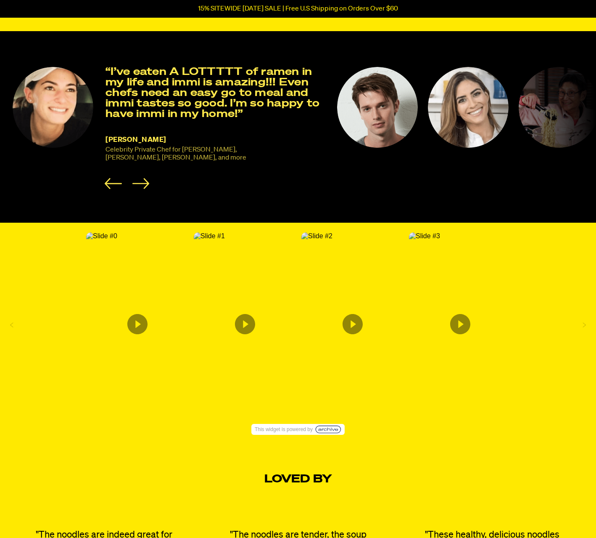
click at [244, 323] on icon "Content from Archive App" at bounding box center [245, 324] width 20 height 20
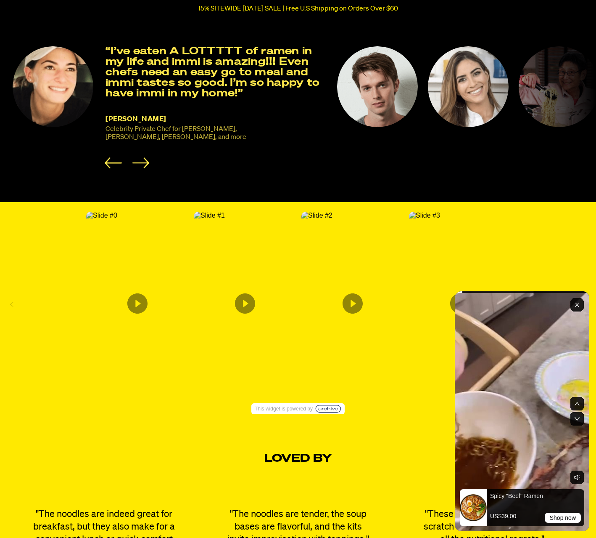
scroll to position [1453, 0]
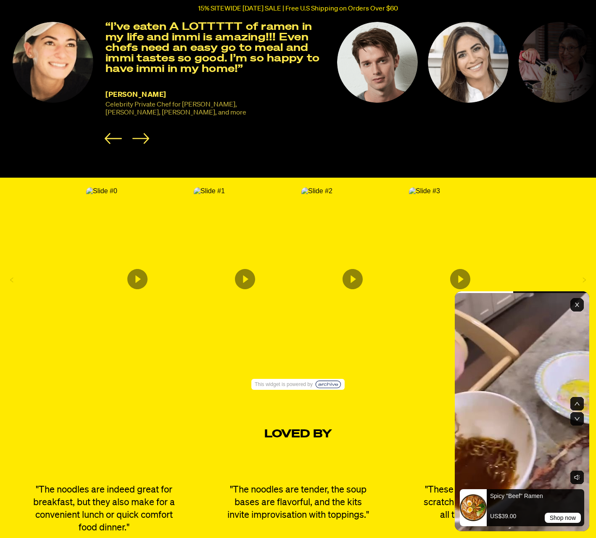
click at [581, 302] on rect "Exit" at bounding box center [577, 304] width 13 height 13
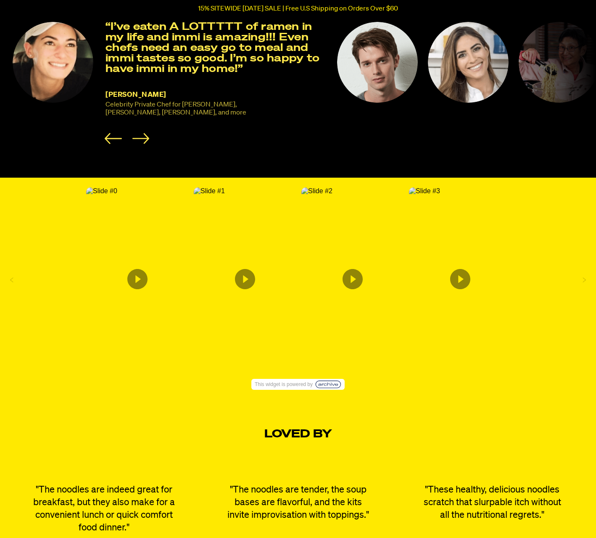
click at [440, 195] on img "Content from Archive App" at bounding box center [424, 191] width 31 height 8
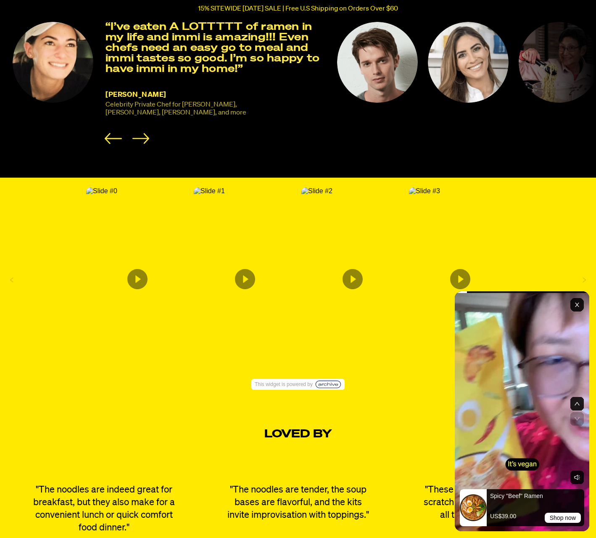
click at [578, 307] on rect "Exit" at bounding box center [577, 304] width 13 height 13
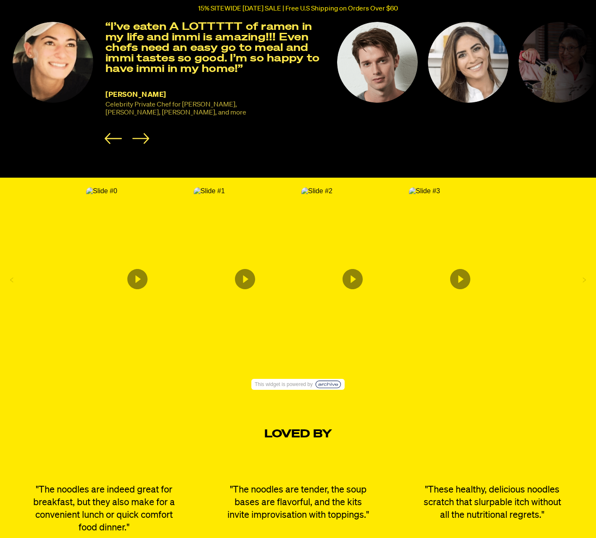
click at [333, 195] on img "Content from Archive App" at bounding box center [317, 191] width 31 height 8
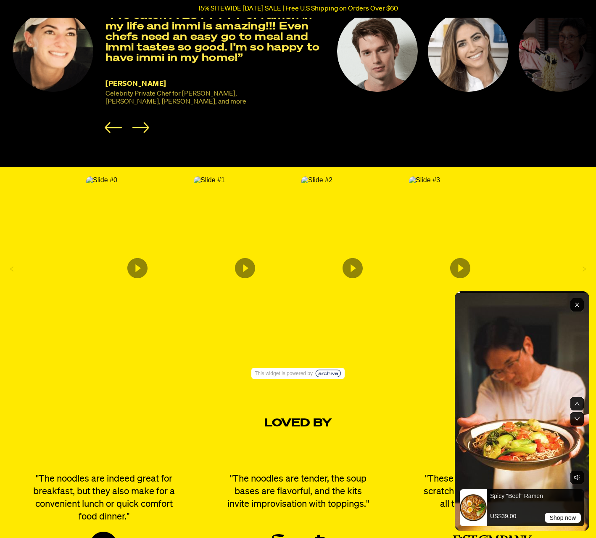
scroll to position [1492, 0]
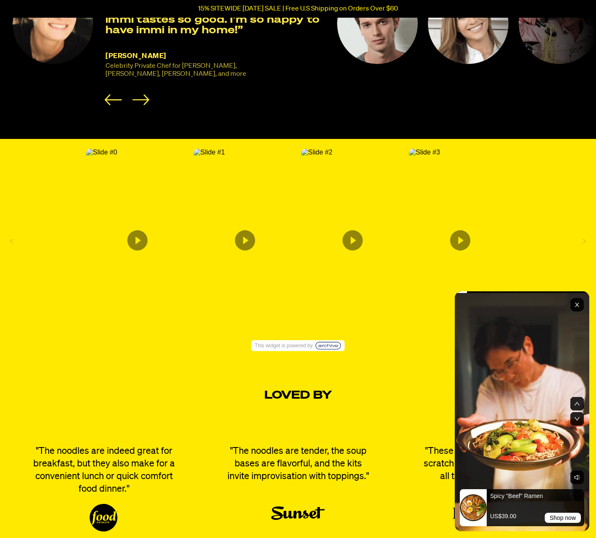
click at [525, 417] on video "UGC Video" at bounding box center [522, 411] width 135 height 240
click at [579, 404] on icon "UGC Video" at bounding box center [577, 403] width 5 height 3
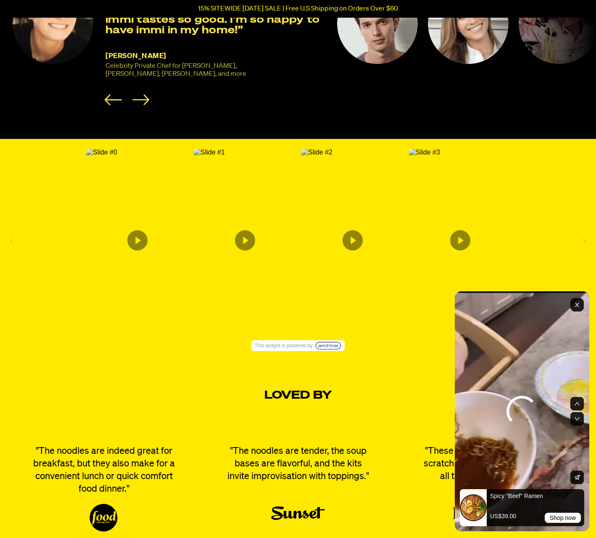
click at [579, 404] on icon "UGC Video" at bounding box center [577, 403] width 5 height 3
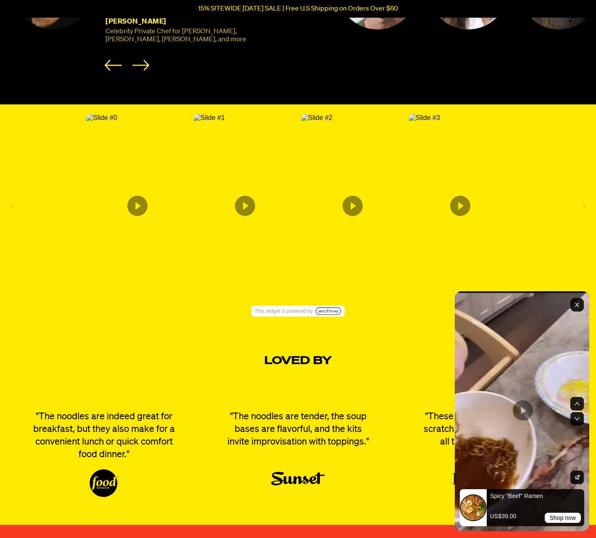
scroll to position [1397, 0]
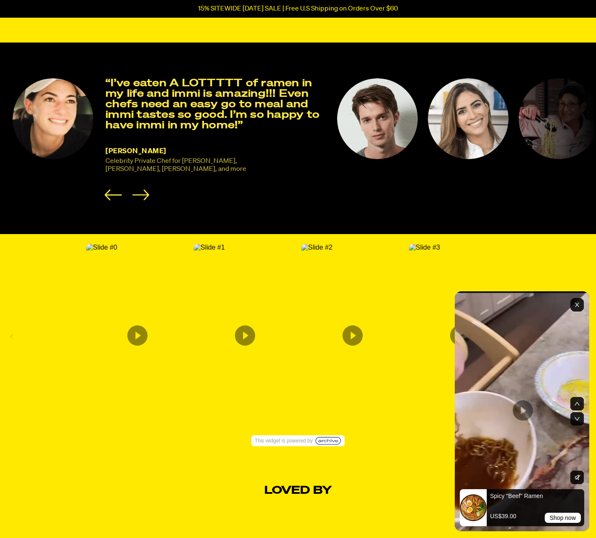
click at [576, 305] on rect "Exit" at bounding box center [577, 304] width 13 height 13
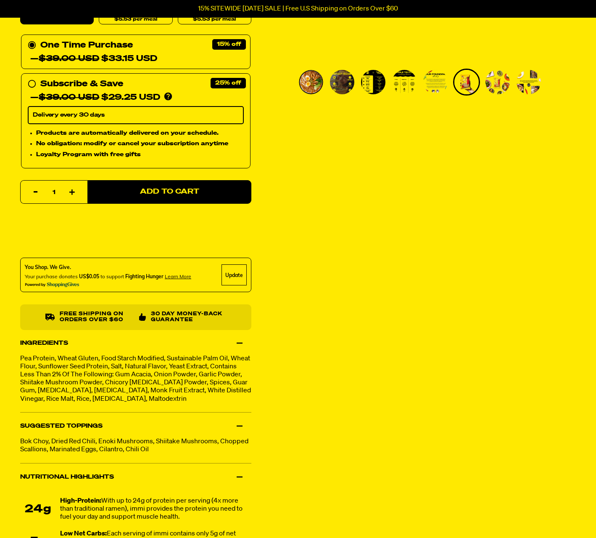
scroll to position [0, 0]
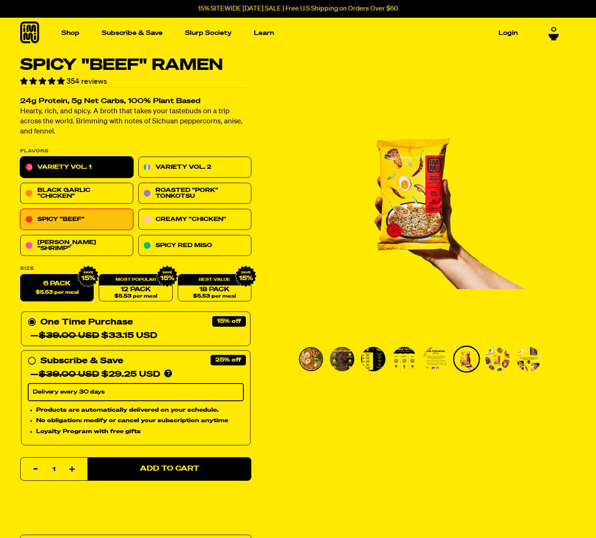
click at [97, 167] on link "Variety Vol. 1" at bounding box center [76, 167] width 113 height 21
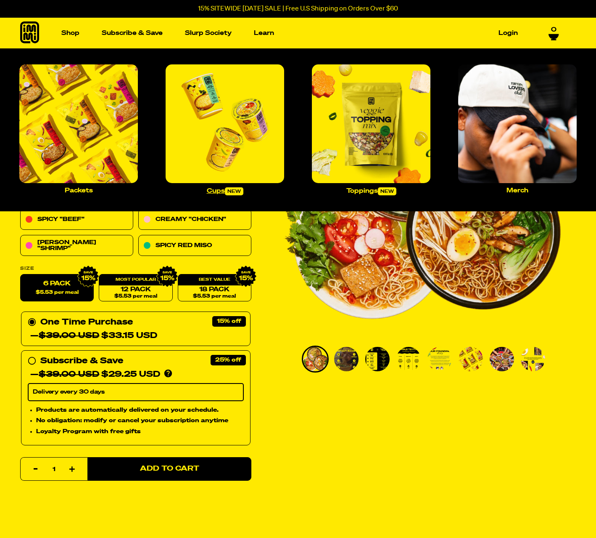
click at [217, 127] on img "Main navigation" at bounding box center [225, 123] width 119 height 119
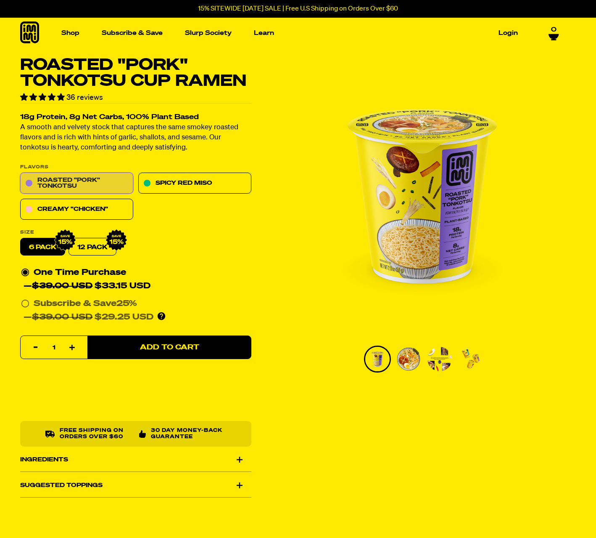
click at [112, 187] on link "Roasted "Pork" Tonkotsu" at bounding box center [76, 183] width 113 height 21
click at [409, 351] on img "Go to slide 2" at bounding box center [409, 359] width 24 height 24
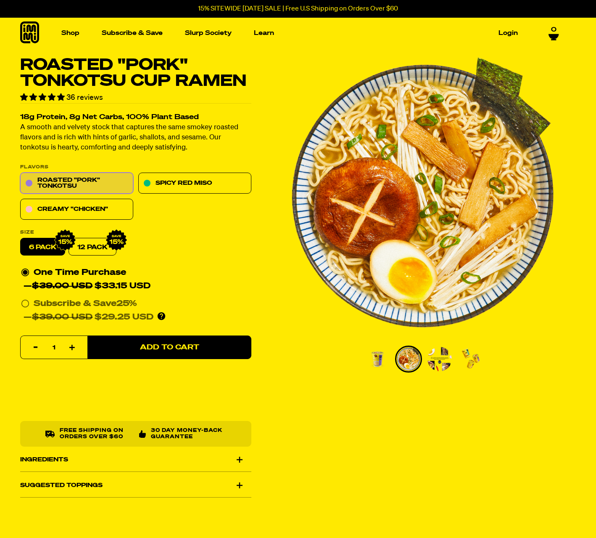
click at [382, 354] on img "Go to slide 1" at bounding box center [378, 359] width 24 height 24
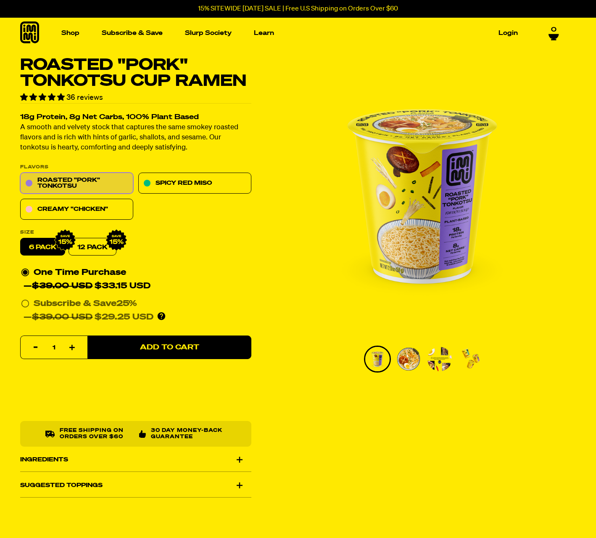
click at [438, 355] on img "Go to slide 3" at bounding box center [440, 359] width 24 height 24
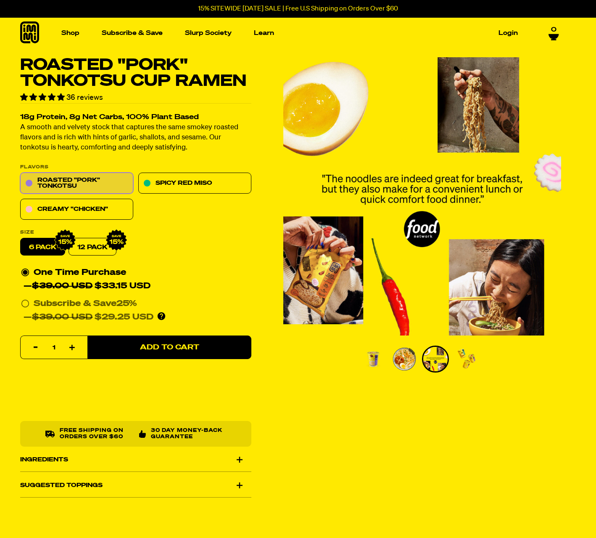
click at [378, 355] on img "Go to slide 1" at bounding box center [373, 359] width 24 height 24
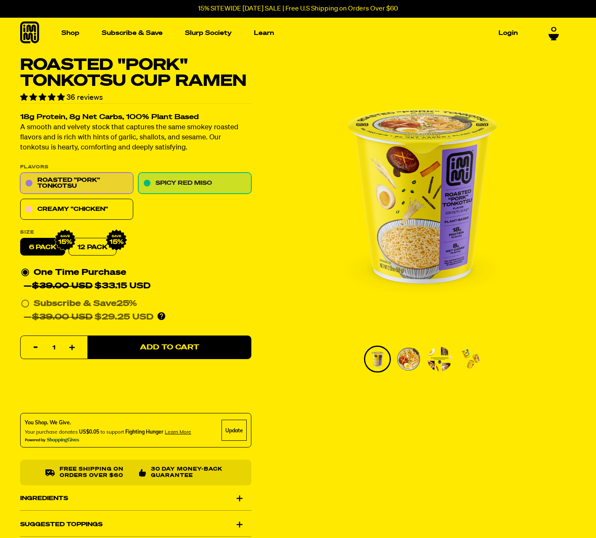
click at [196, 186] on link "Spicy Red Miso" at bounding box center [194, 183] width 113 height 21
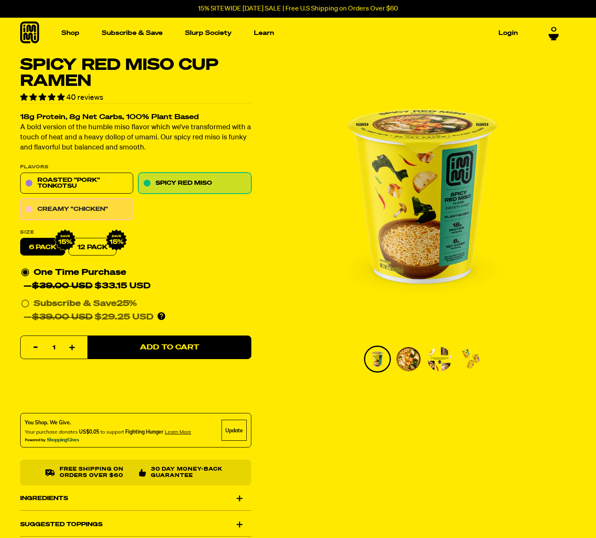
click at [119, 210] on link "Creamy "Chicken"" at bounding box center [76, 209] width 113 height 21
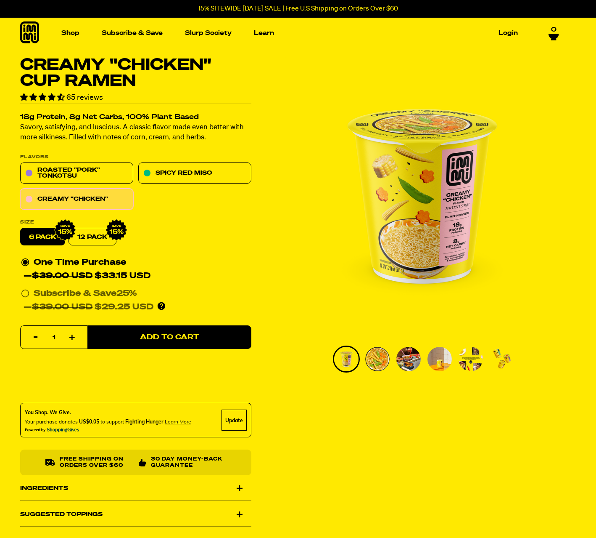
click at [290, 180] on img "1 of 6" at bounding box center [423, 196] width 278 height 278
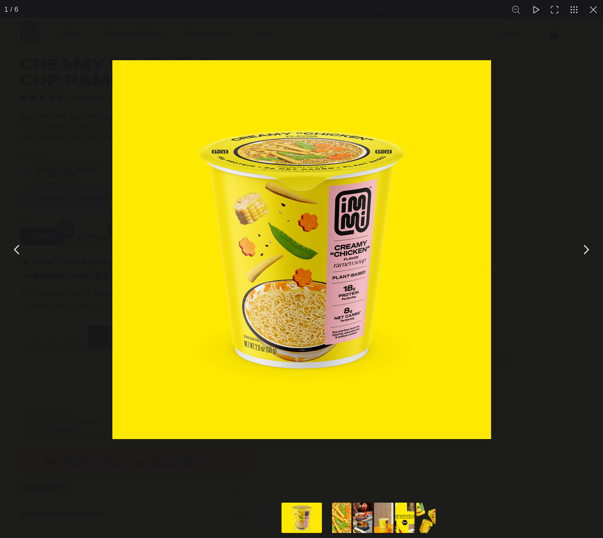
click at [145, 42] on div "You can close this modal content with the ESC key" at bounding box center [301, 249] width 603 height 499
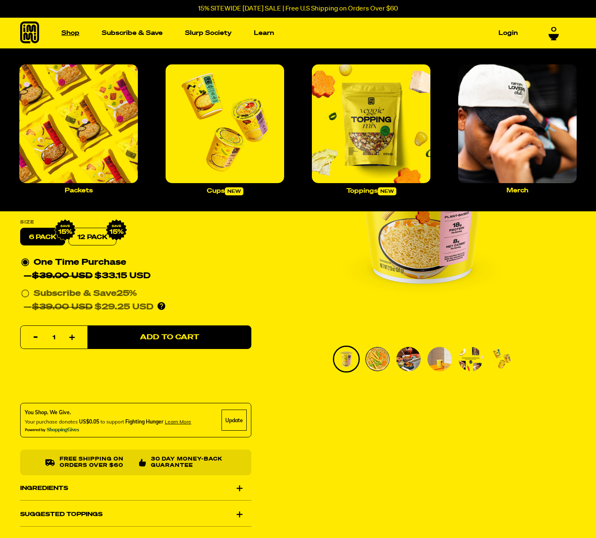
click at [77, 35] on link "Shop" at bounding box center [70, 33] width 25 height 13
click at [101, 119] on img "Main navigation" at bounding box center [78, 123] width 119 height 119
